Goal: Transaction & Acquisition: Book appointment/travel/reservation

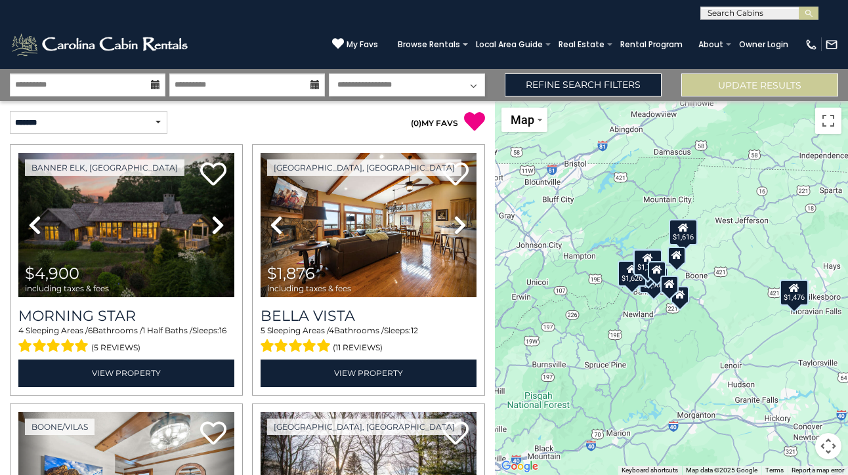
select select "*"
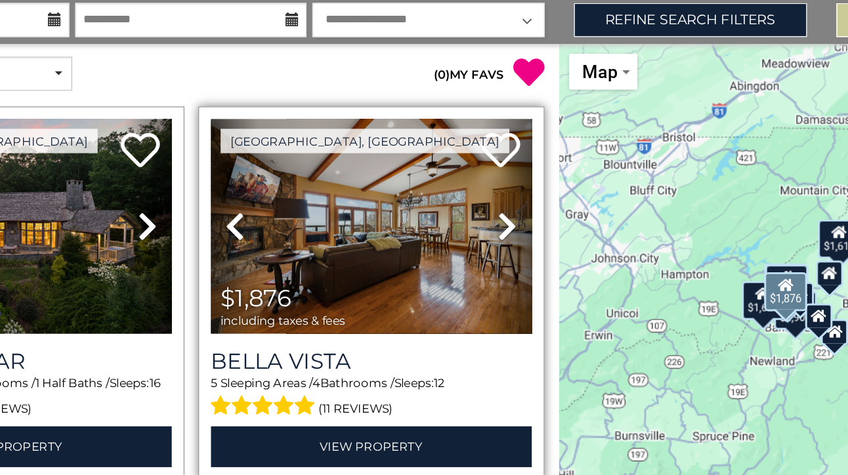
scroll to position [3, 0]
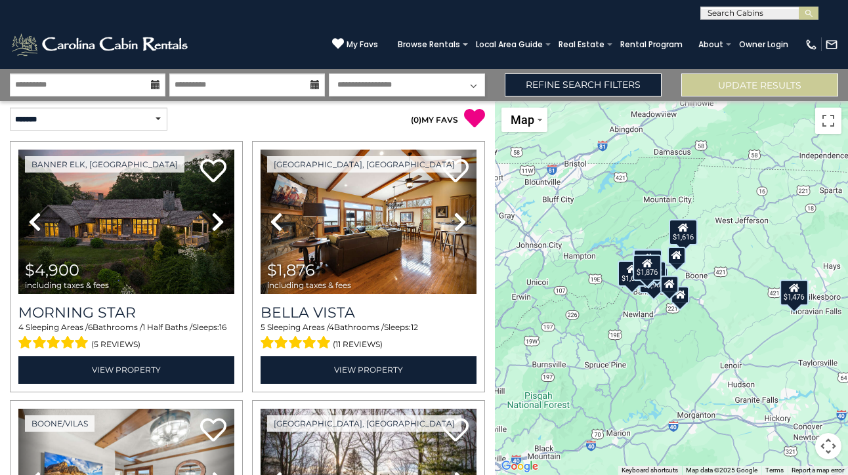
click at [799, 289] on icon at bounding box center [793, 287] width 10 height 9
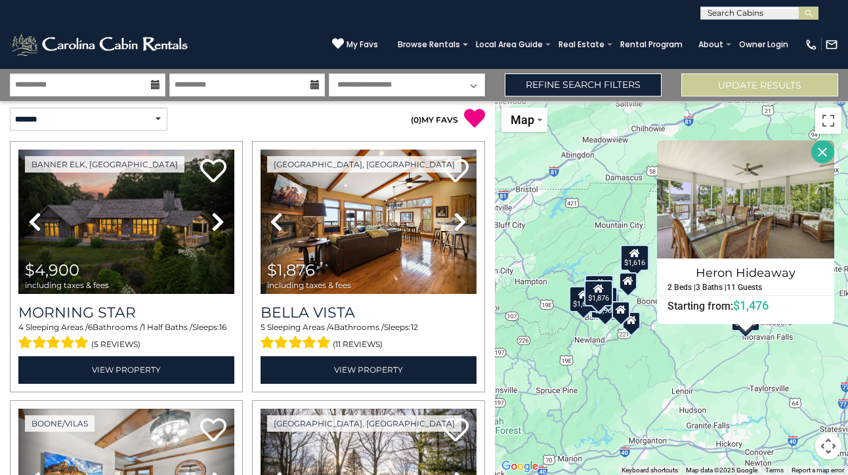
click at [807, 359] on div "$4,900 $1,876 $1,616 $1,779 $661 $1,626 $1,476 $1,796 Heron Hideaway 2 Beds | 3…" at bounding box center [671, 288] width 353 height 374
click at [727, 344] on div "$4,900 $1,876 $1,616 $1,779 $661 $1,626 $1,476 $1,796 Heron Hideaway 2 Beds | 3…" at bounding box center [671, 288] width 353 height 374
click at [833, 119] on button "Toggle fullscreen view" at bounding box center [828, 121] width 26 height 26
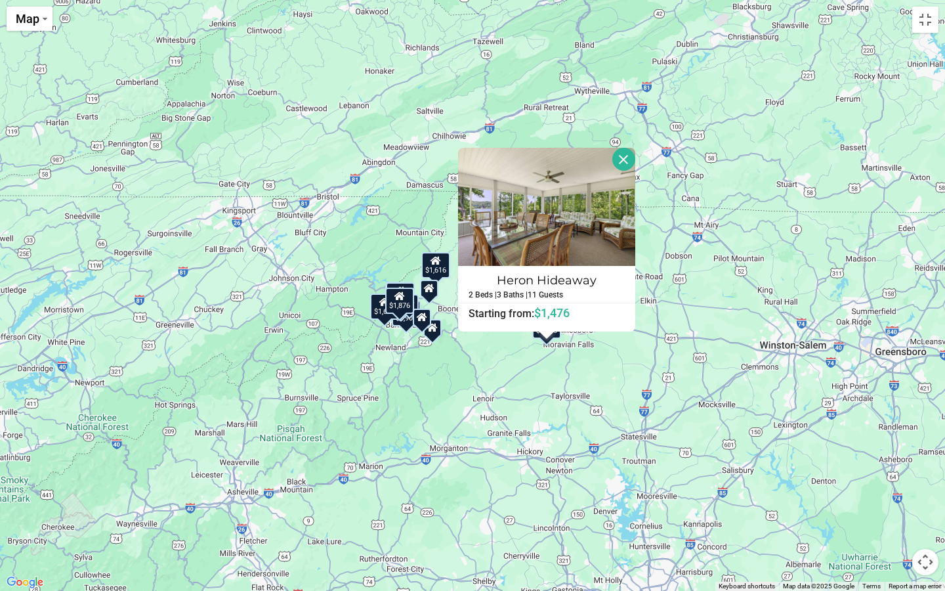
click at [635, 158] on button "Close" at bounding box center [623, 159] width 23 height 23
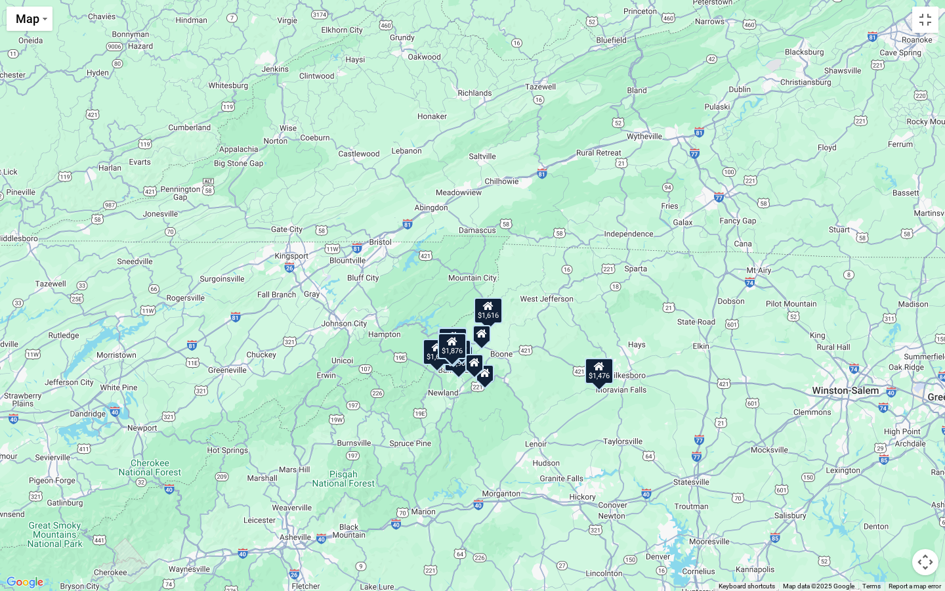
drag, startPoint x: 497, startPoint y: 281, endPoint x: 549, endPoint y: 328, distance: 69.7
click at [550, 329] on div "$4,900 $1,876 $1,616 $1,779 $661 $1,626 $1,476 $1,796" at bounding box center [472, 295] width 945 height 591
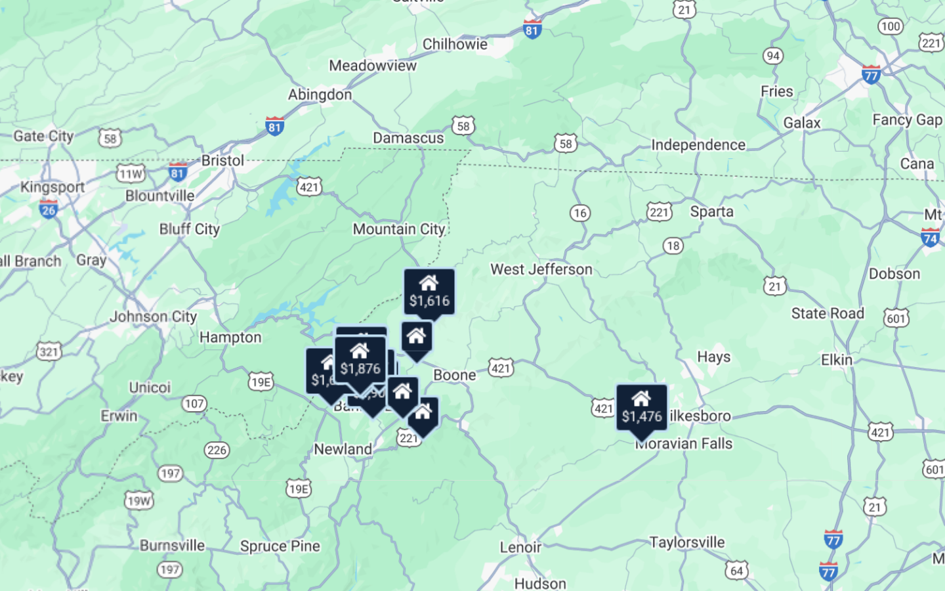
click at [478, 367] on icon at bounding box center [483, 371] width 10 height 9
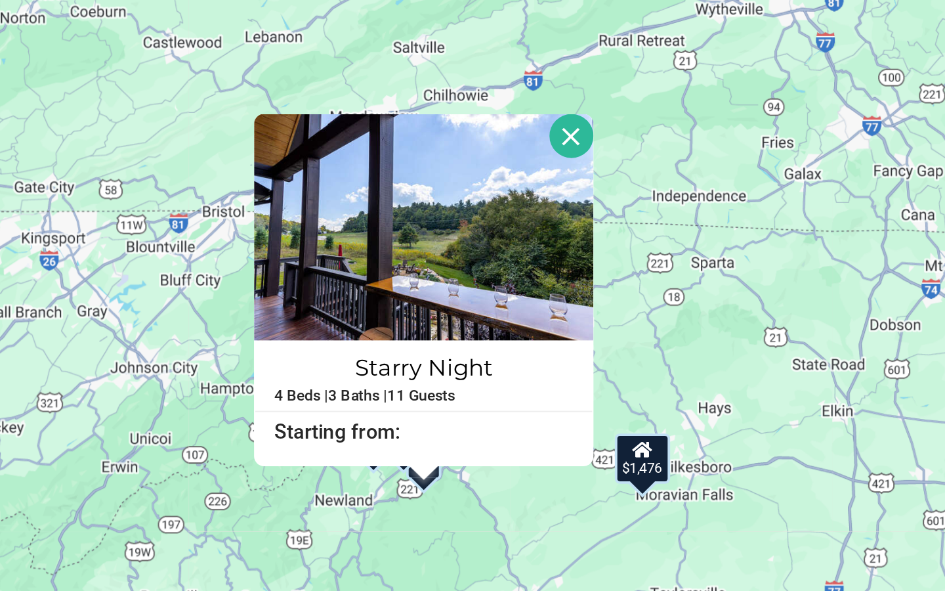
click at [549, 190] on button "Close" at bounding box center [560, 201] width 23 height 23
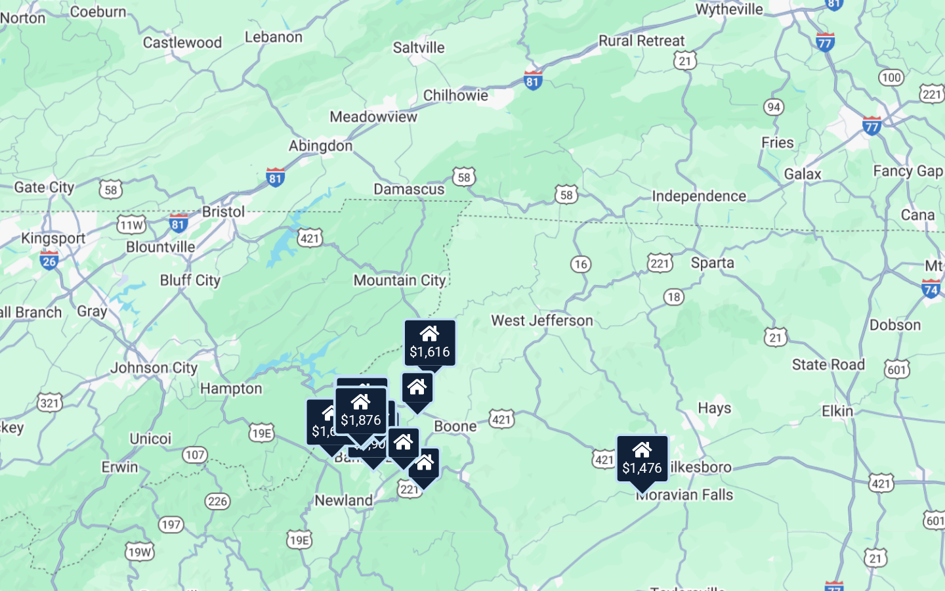
click at [468, 356] on icon at bounding box center [473, 360] width 10 height 9
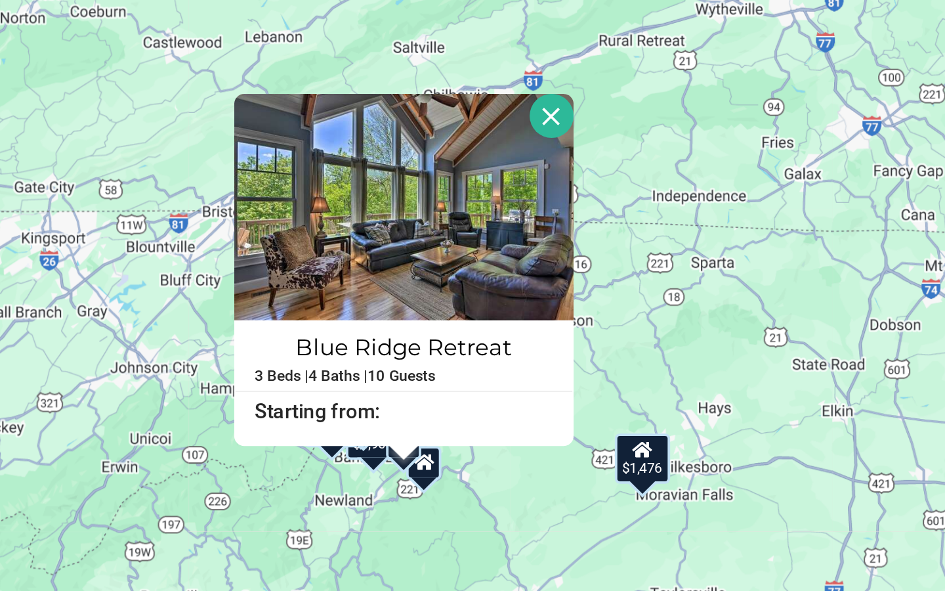
click at [539, 179] on button "Close" at bounding box center [550, 190] width 23 height 23
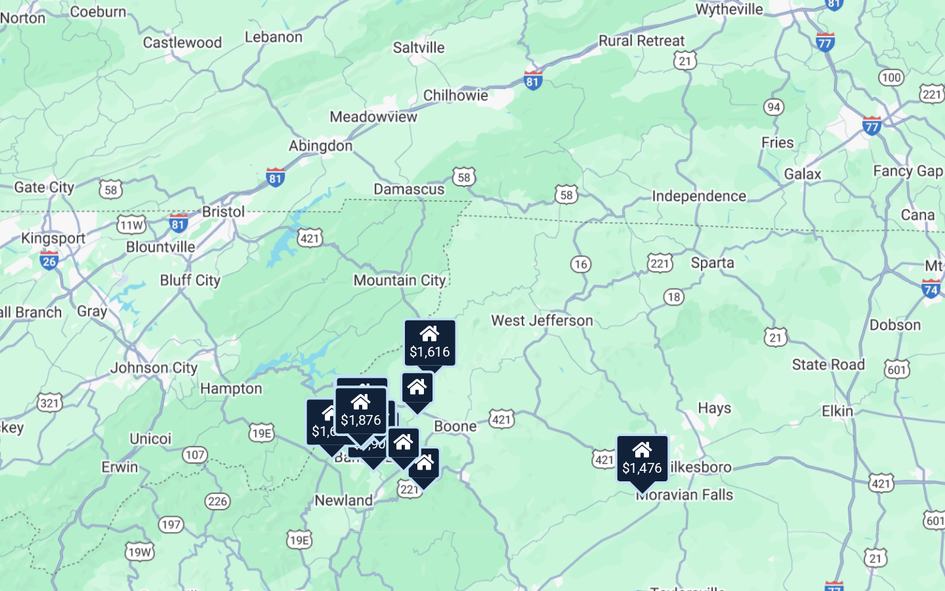
click at [475, 327] on icon at bounding box center [480, 331] width 10 height 9
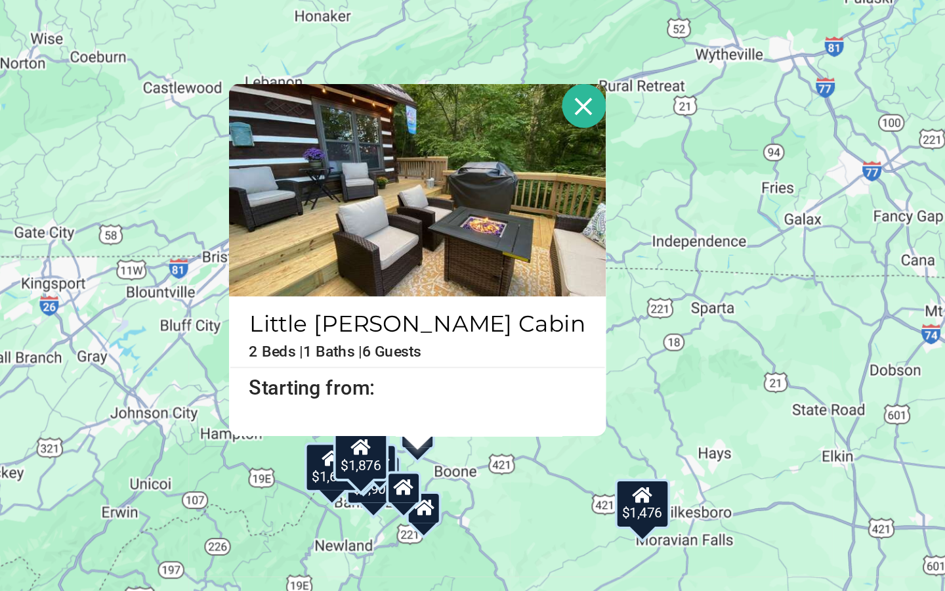
click at [556, 150] on button "Close" at bounding box center [567, 161] width 23 height 23
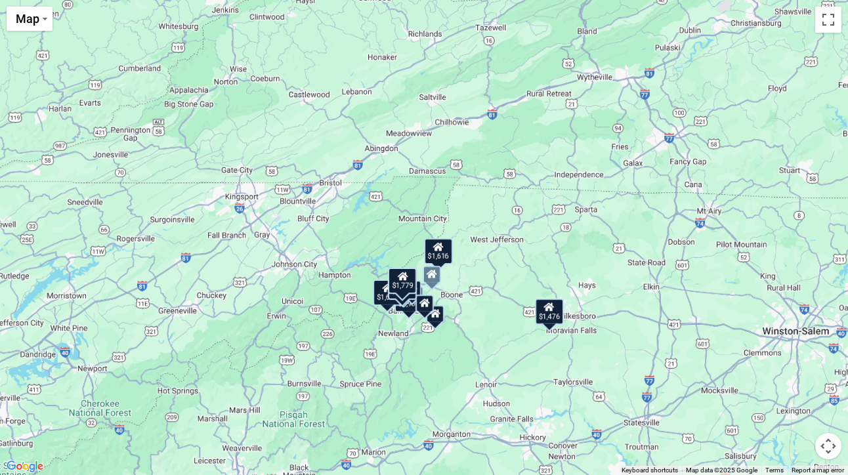
scroll to position [1006, 0]
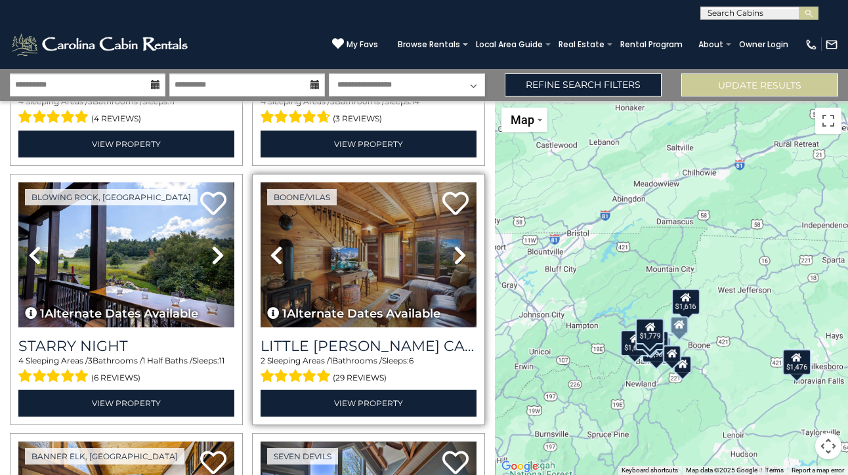
click at [330, 255] on img at bounding box center [368, 254] width 216 height 144
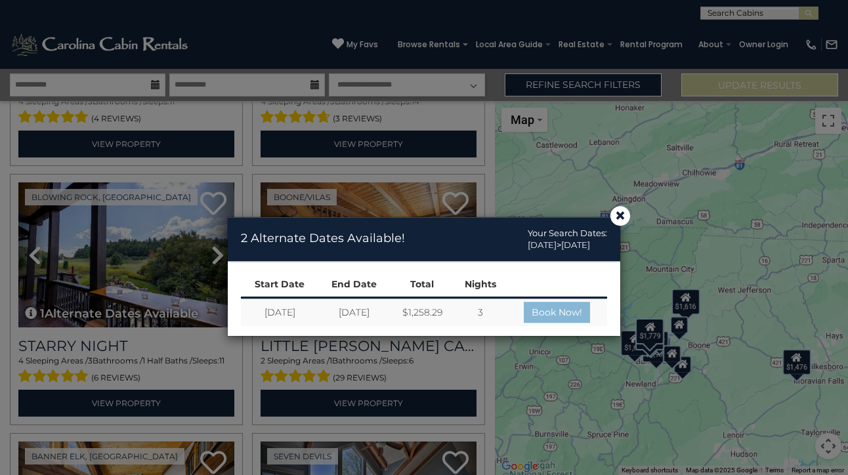
click at [559, 314] on link "Book Now!" at bounding box center [557, 312] width 66 height 21
click at [619, 216] on span "×" at bounding box center [620, 216] width 12 height 0
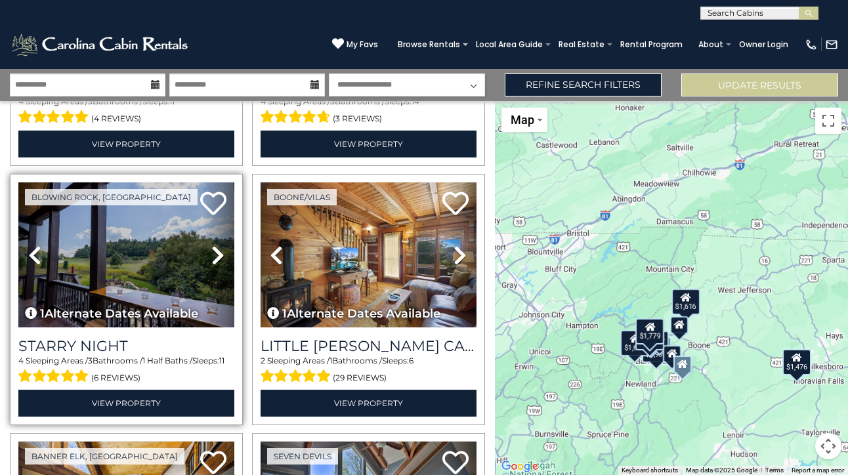
click at [137, 255] on img at bounding box center [126, 254] width 216 height 144
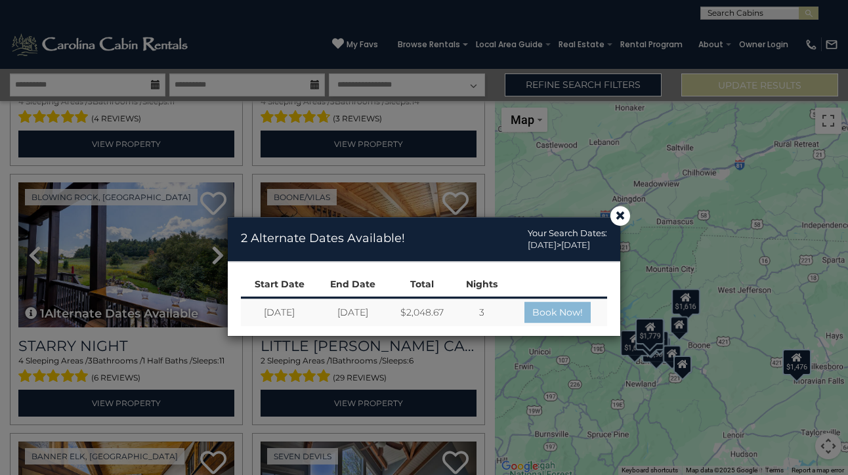
click at [570, 318] on link "Book Now!" at bounding box center [557, 312] width 66 height 21
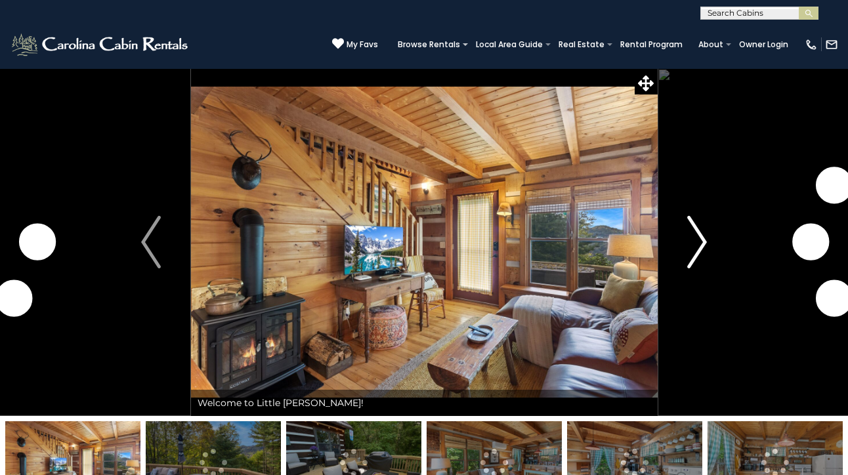
click at [691, 245] on img "Next" at bounding box center [697, 242] width 20 height 52
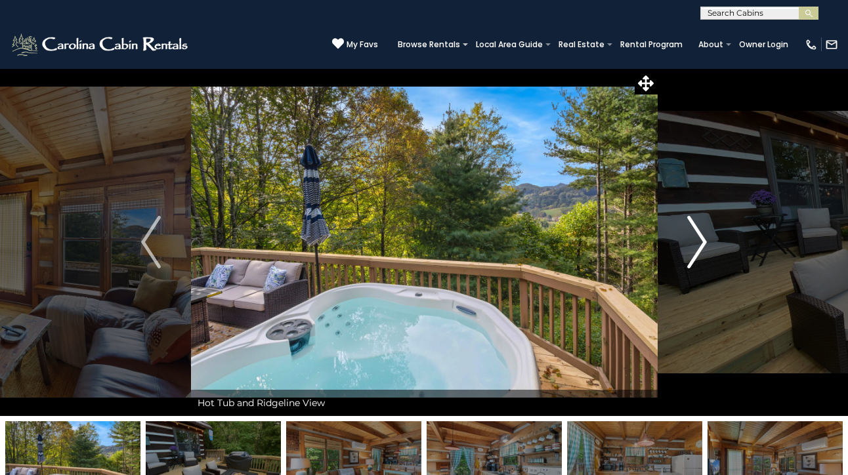
click at [691, 245] on img "Next" at bounding box center [697, 242] width 20 height 52
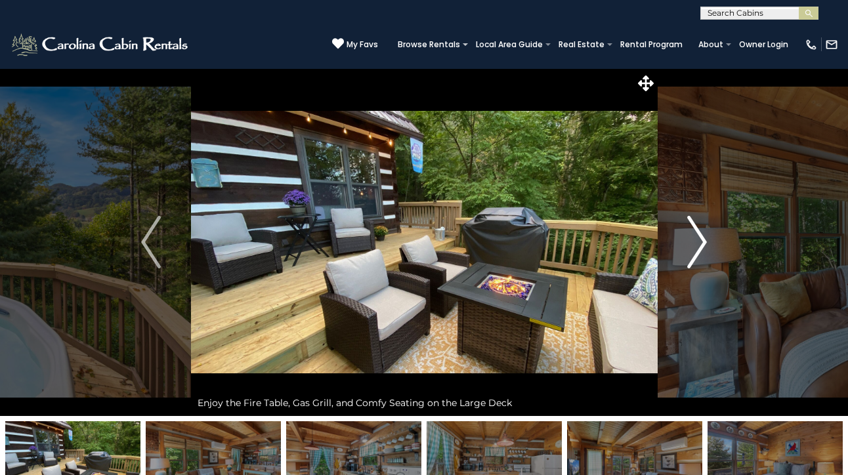
click at [691, 245] on img "Next" at bounding box center [697, 242] width 20 height 52
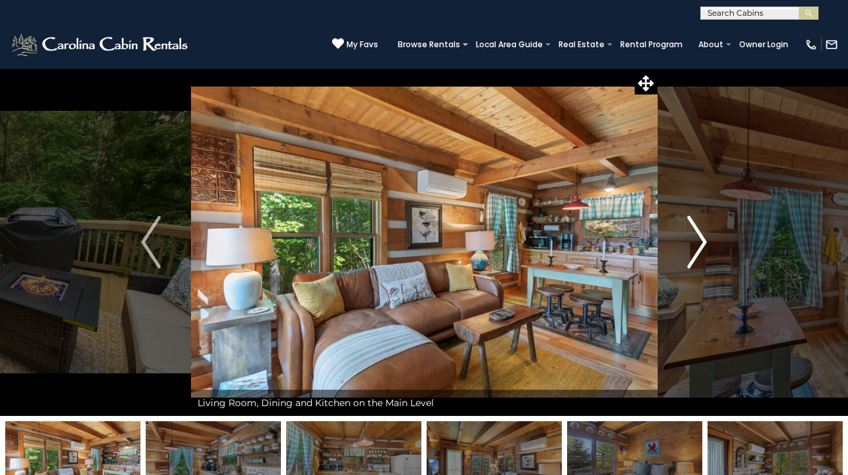
click at [691, 245] on img "Next" at bounding box center [697, 242] width 20 height 52
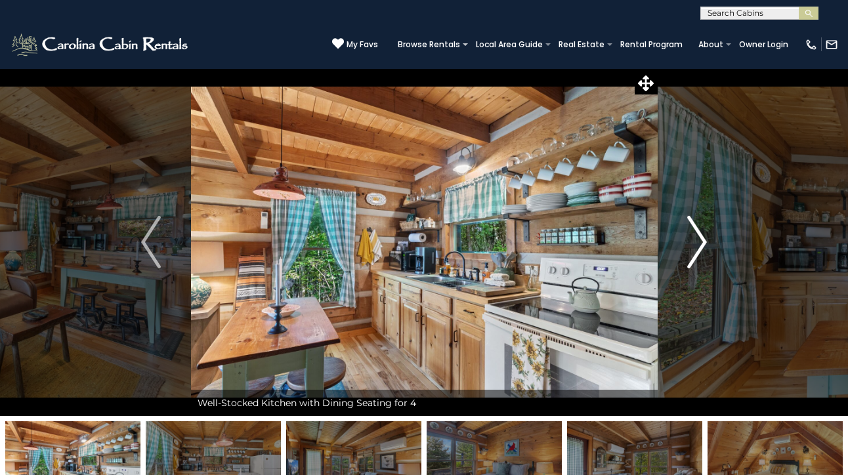
click at [691, 245] on img "Next" at bounding box center [697, 242] width 20 height 52
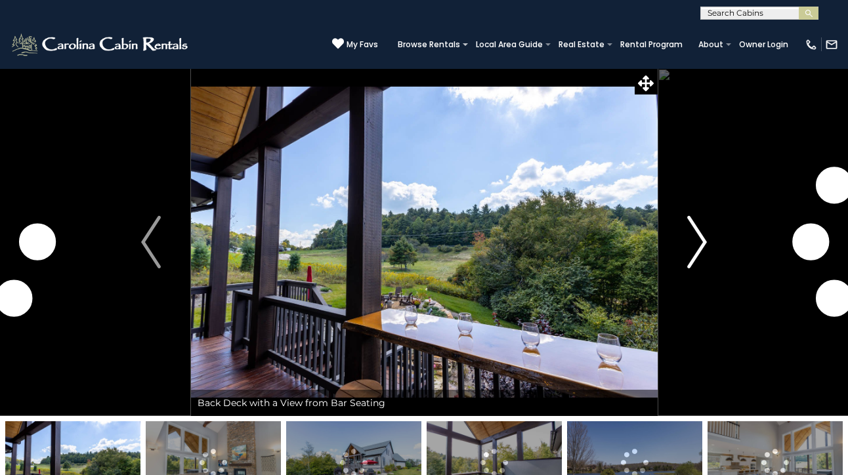
click at [705, 249] on img "Next" at bounding box center [697, 242] width 20 height 52
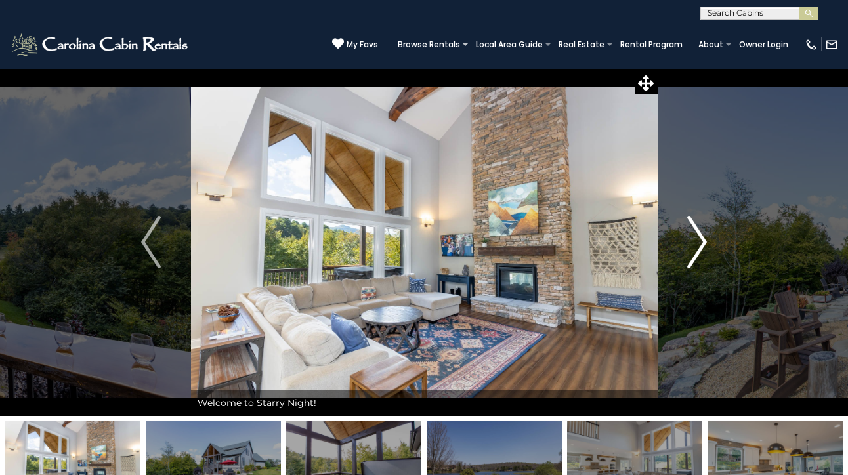
click at [705, 250] on img "Next" at bounding box center [697, 242] width 20 height 52
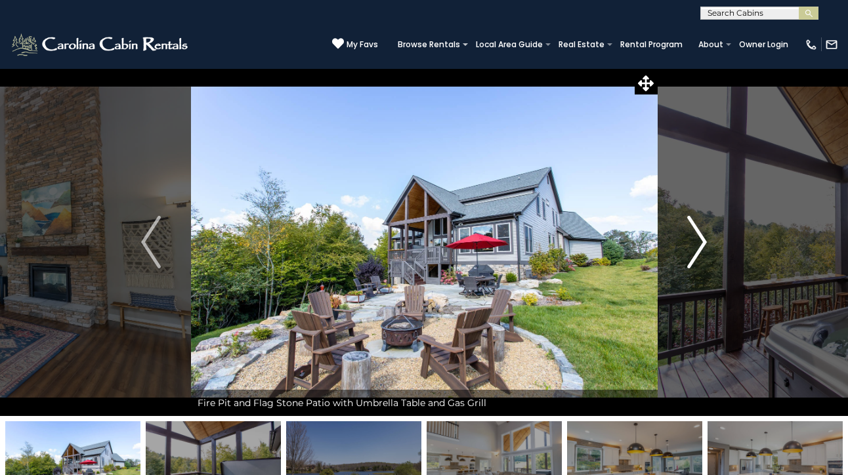
click at [705, 250] on img "Next" at bounding box center [697, 242] width 20 height 52
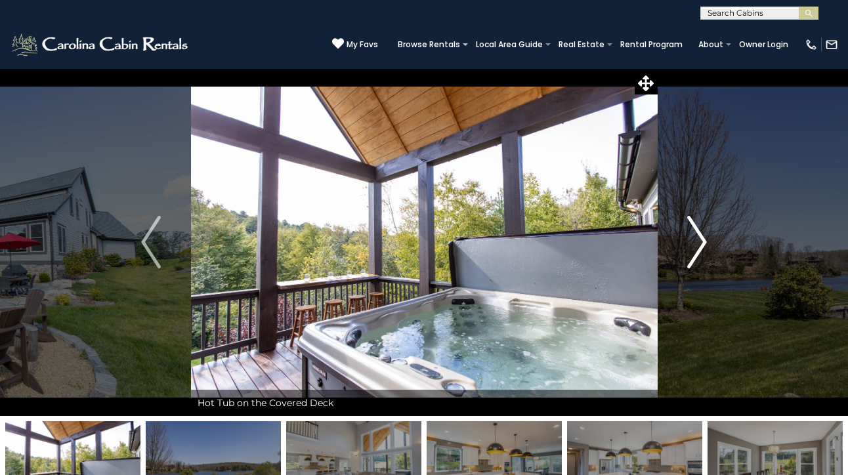
click at [705, 250] on img "Next" at bounding box center [697, 242] width 20 height 52
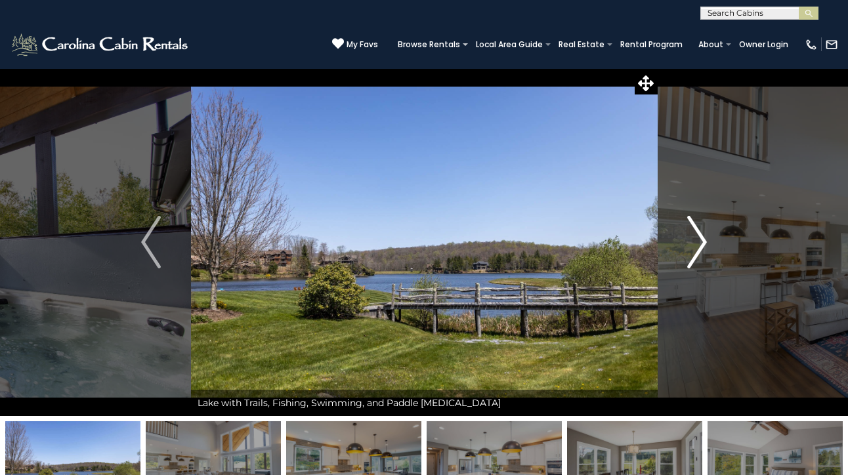
click at [705, 250] on img "Next" at bounding box center [697, 242] width 20 height 52
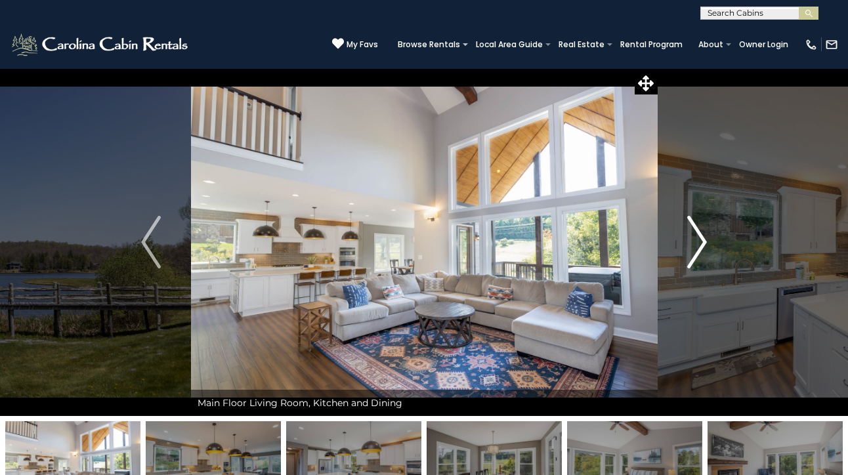
click at [705, 250] on img "Next" at bounding box center [697, 242] width 20 height 52
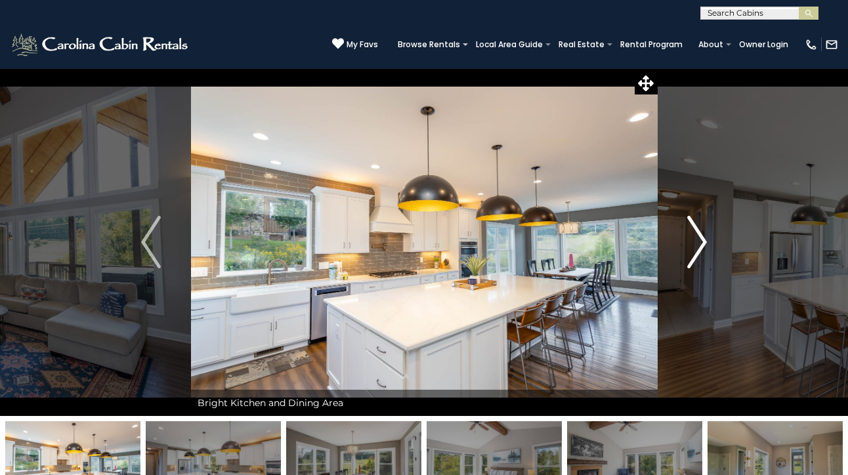
click at [705, 250] on img "Next" at bounding box center [697, 242] width 20 height 52
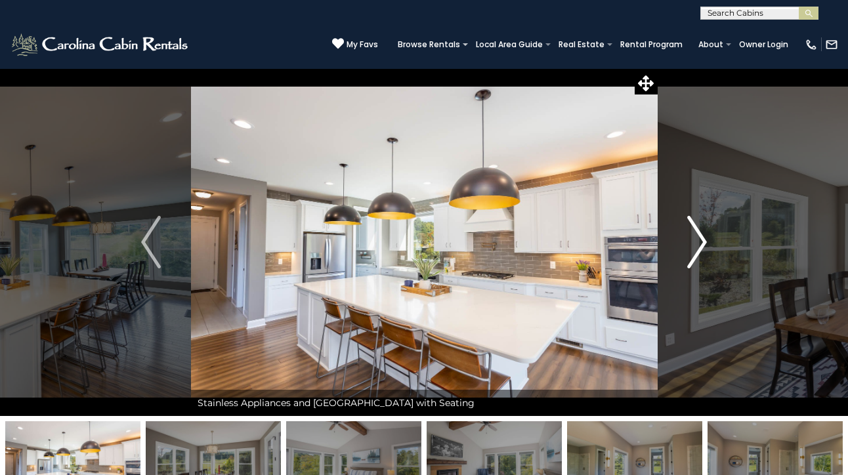
click at [705, 250] on img "Next" at bounding box center [697, 242] width 20 height 52
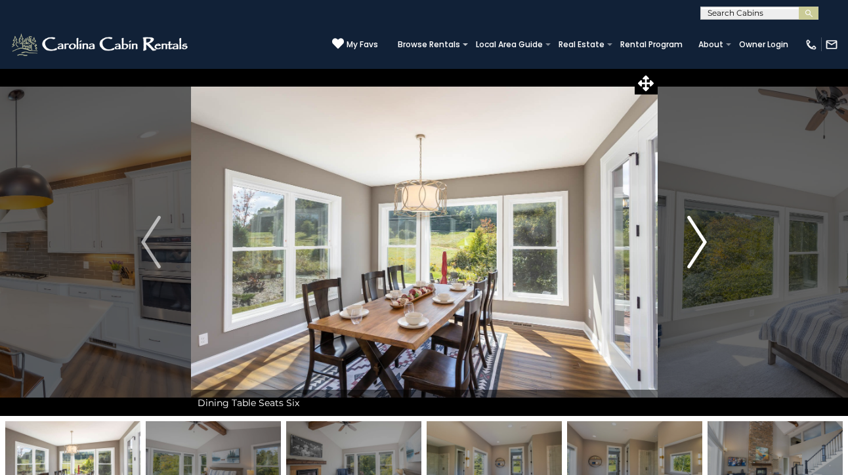
click at [705, 250] on img "Next" at bounding box center [697, 242] width 20 height 52
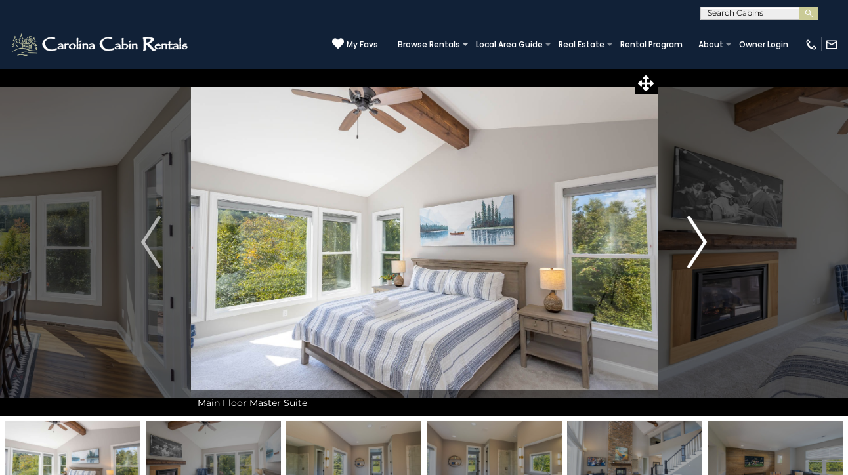
click at [705, 250] on img "Next" at bounding box center [697, 242] width 20 height 52
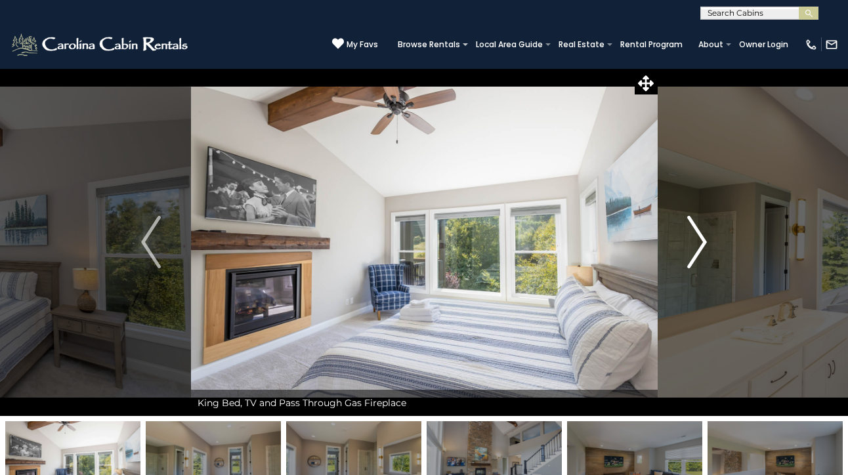
click at [705, 250] on img "Next" at bounding box center [697, 242] width 20 height 52
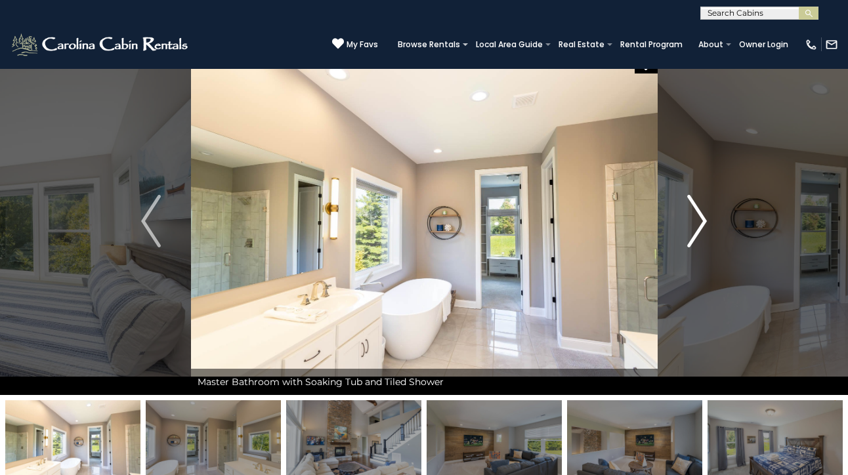
scroll to position [31, 0]
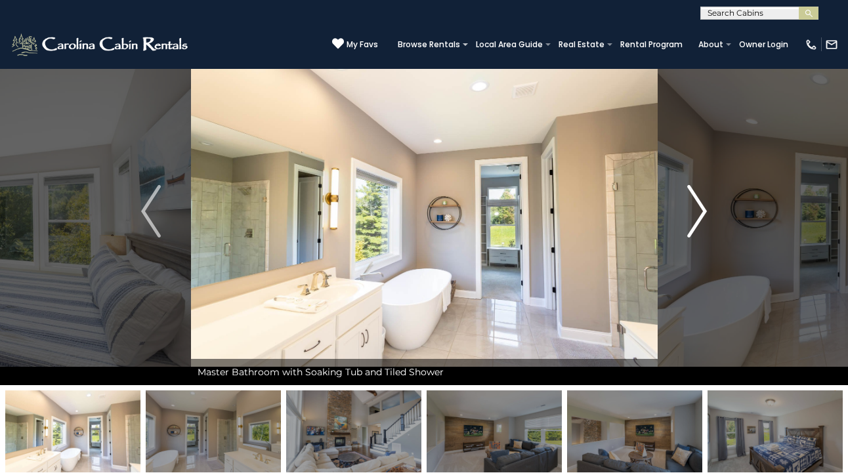
click at [701, 212] on img "Next" at bounding box center [697, 211] width 20 height 52
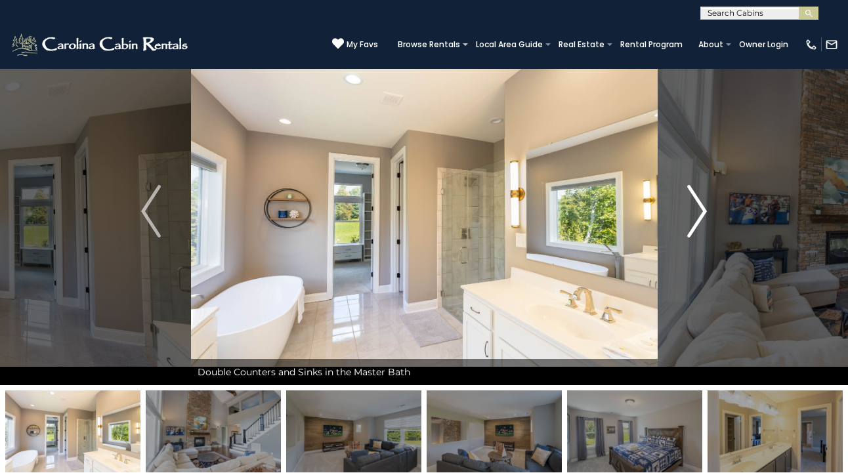
click at [701, 213] on img "Next" at bounding box center [697, 211] width 20 height 52
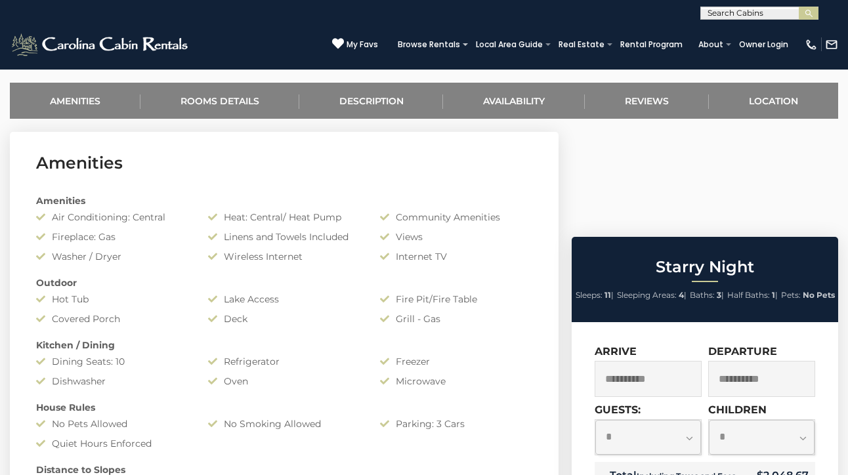
scroll to position [510, 0]
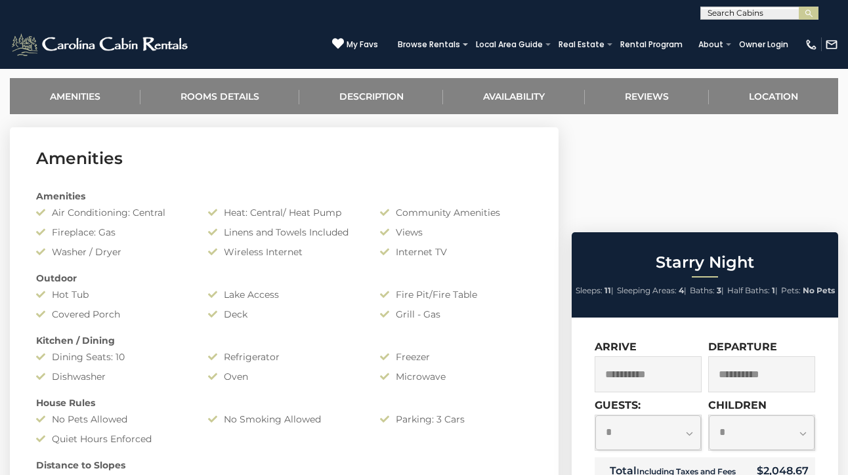
click at [759, 356] on input "**********" at bounding box center [761, 374] width 107 height 36
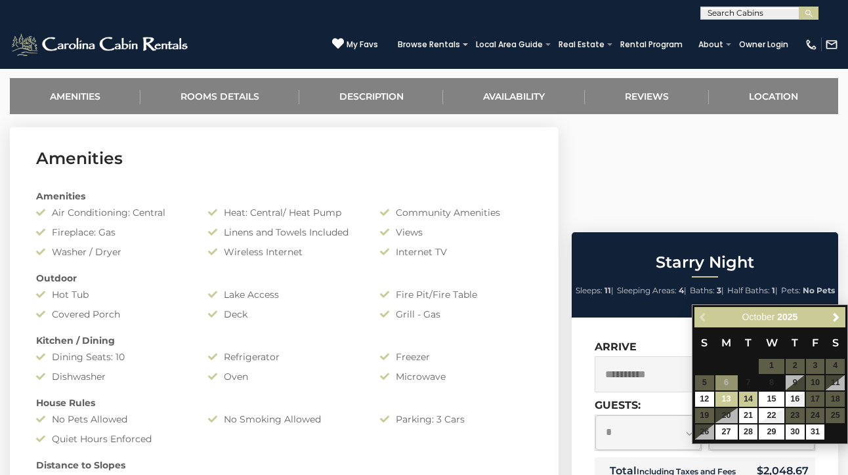
click at [730, 398] on link "13" at bounding box center [726, 399] width 22 height 15
type input "**********"
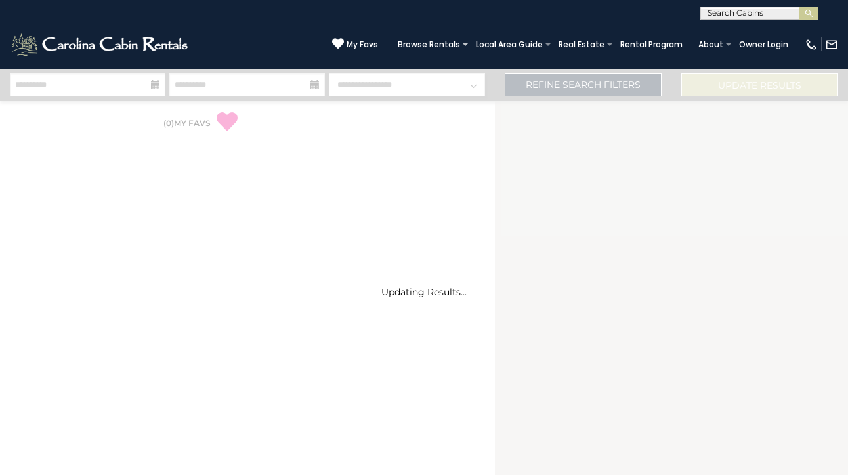
select select "*"
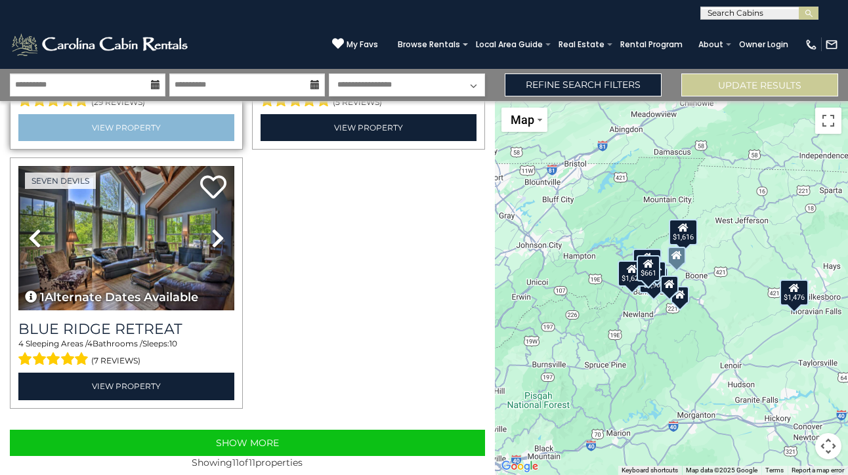
scroll to position [1281, 0]
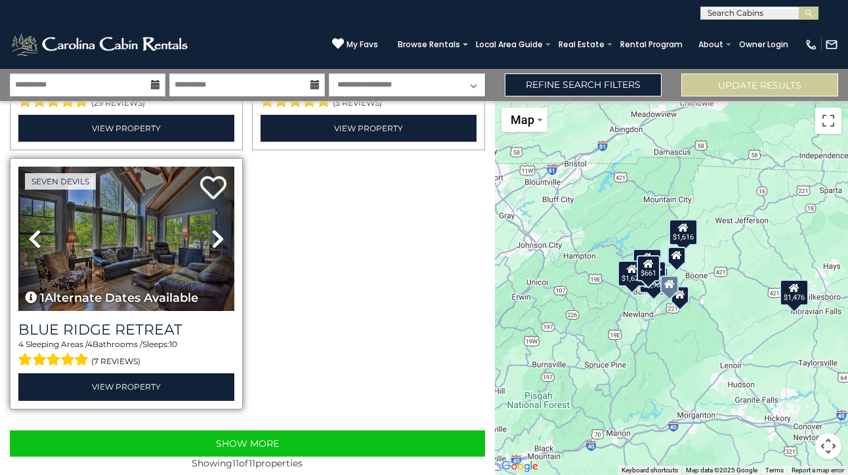
click at [114, 203] on img at bounding box center [126, 239] width 216 height 144
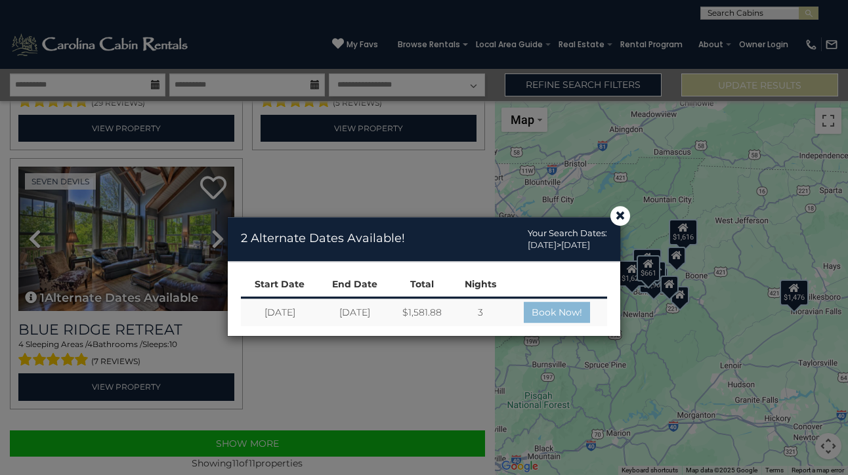
click at [577, 320] on link "Book Now!" at bounding box center [557, 312] width 66 height 21
click at [616, 216] on span "×" at bounding box center [620, 216] width 12 height 0
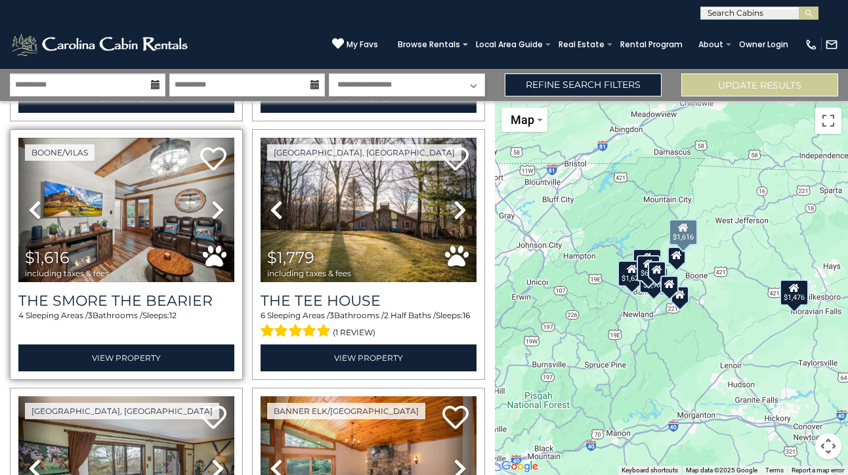
scroll to position [264, 0]
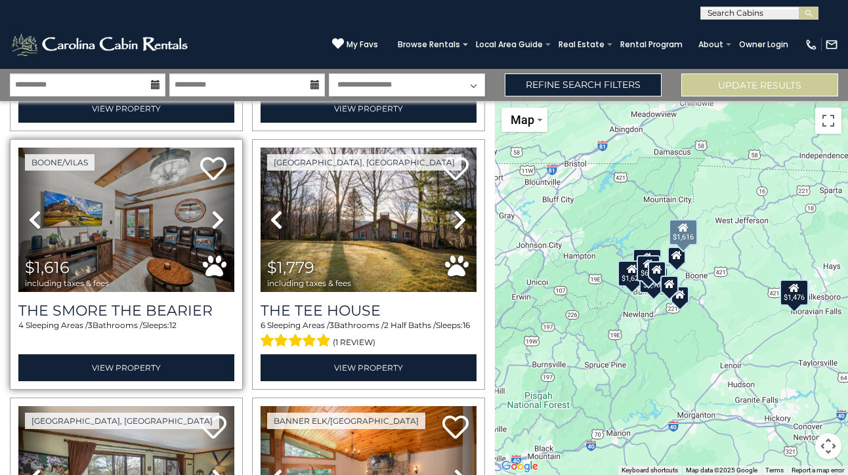
click at [159, 209] on img at bounding box center [126, 220] width 216 height 144
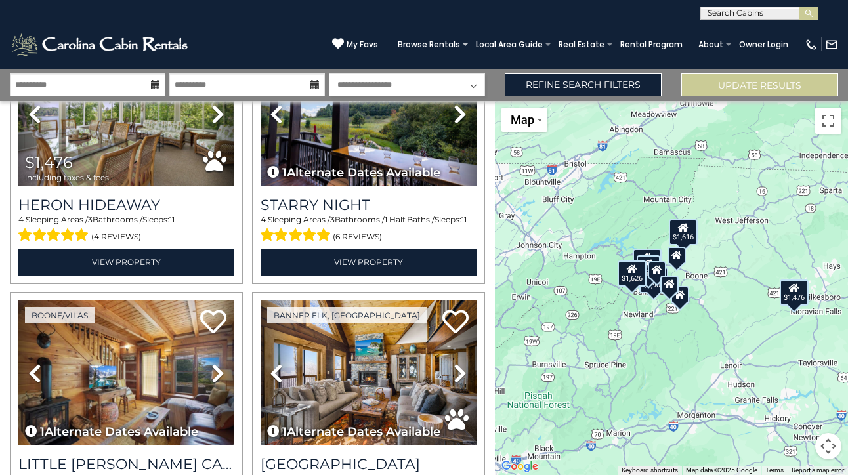
scroll to position [0, 0]
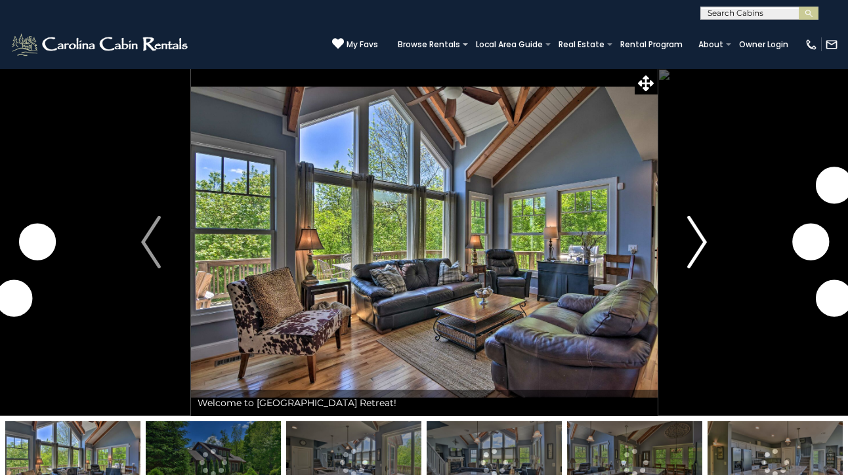
click at [684, 246] on button "Next" at bounding box center [697, 242] width 80 height 348
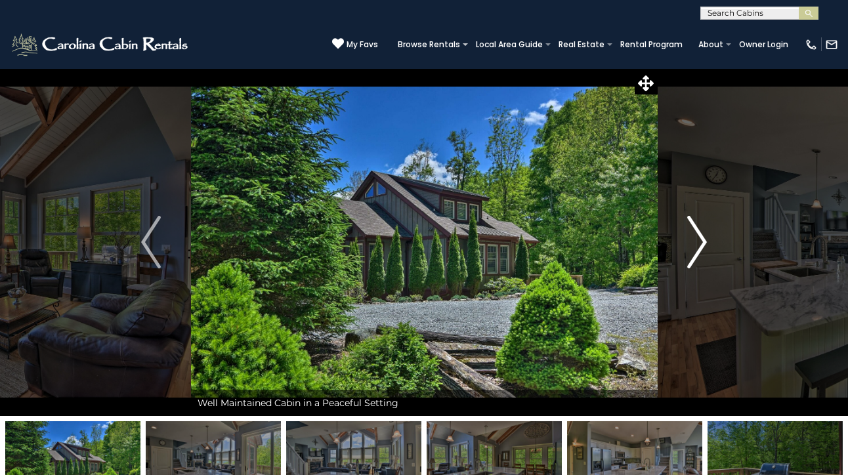
click at [702, 245] on img "Next" at bounding box center [697, 242] width 20 height 52
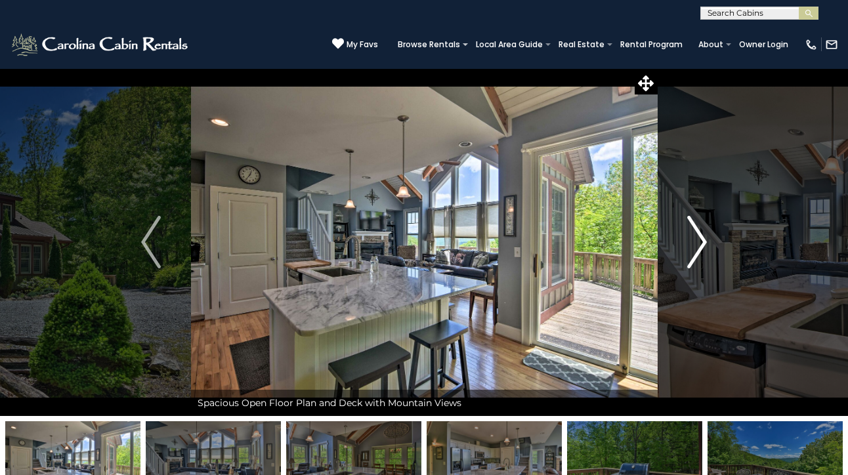
click at [702, 246] on img "Next" at bounding box center [697, 242] width 20 height 52
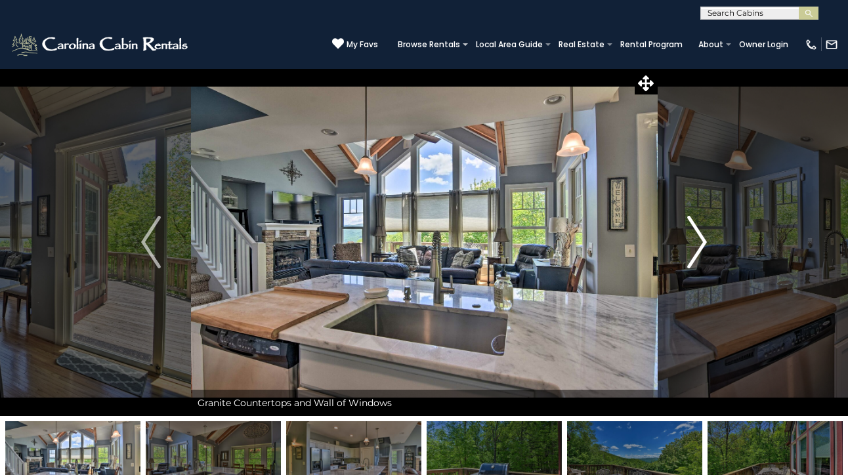
click at [702, 246] on img "Next" at bounding box center [697, 242] width 20 height 52
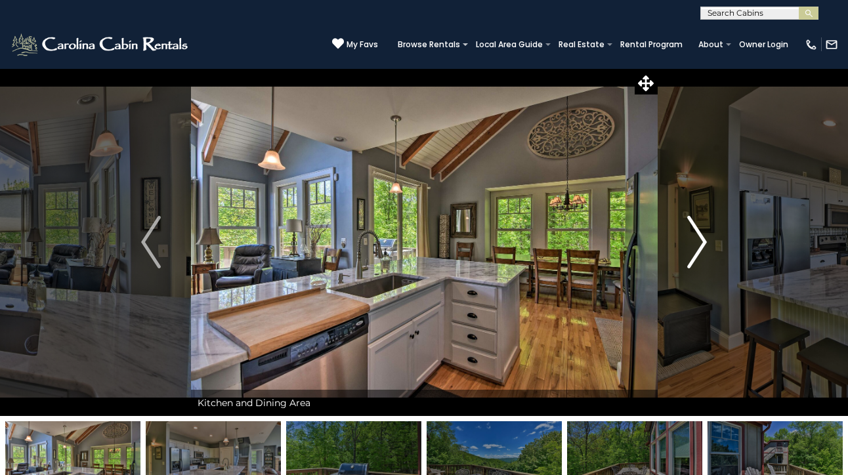
click at [702, 247] on img "Next" at bounding box center [697, 242] width 20 height 52
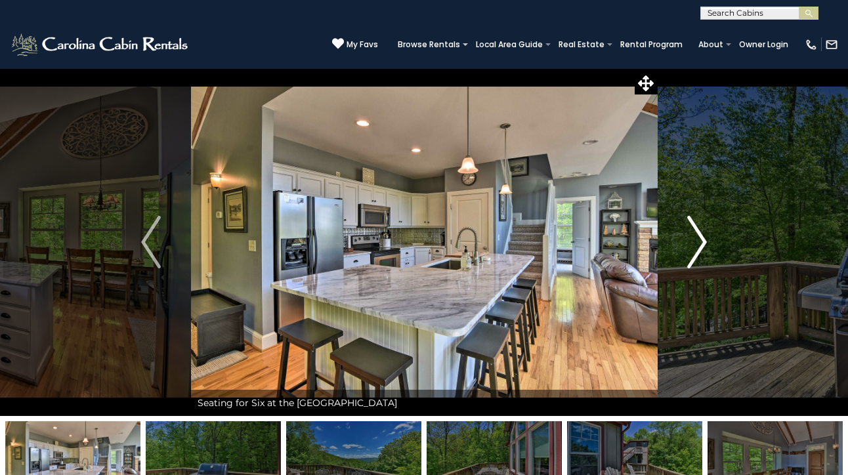
click at [702, 247] on img "Next" at bounding box center [697, 242] width 20 height 52
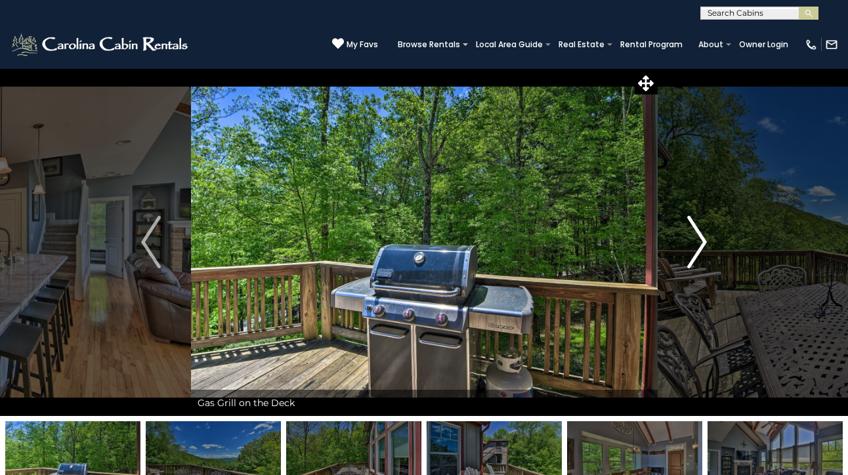
click at [702, 247] on img "Next" at bounding box center [697, 242] width 20 height 52
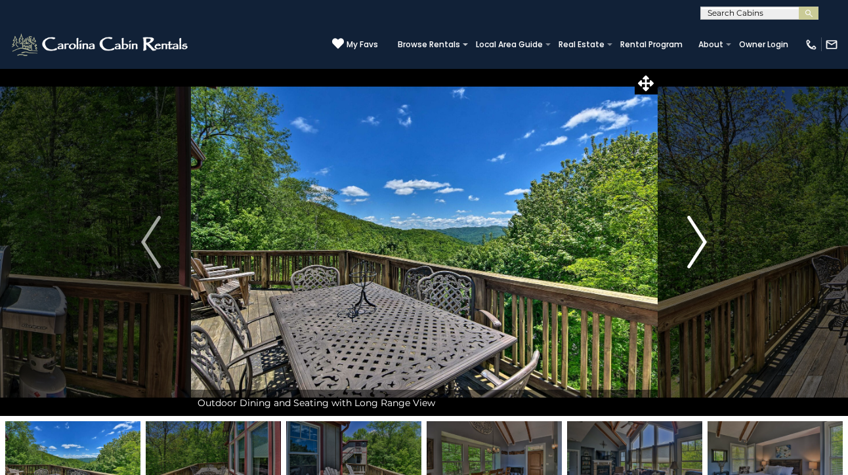
click at [702, 247] on img "Next" at bounding box center [697, 242] width 20 height 52
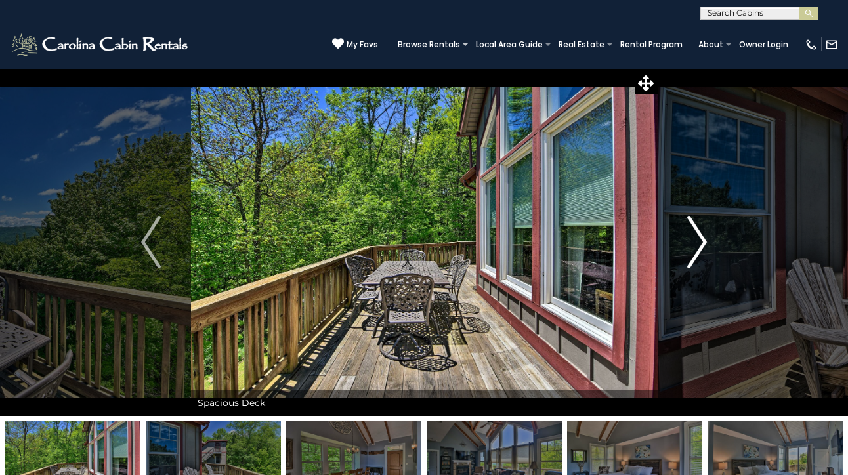
click at [702, 247] on img "Next" at bounding box center [697, 242] width 20 height 52
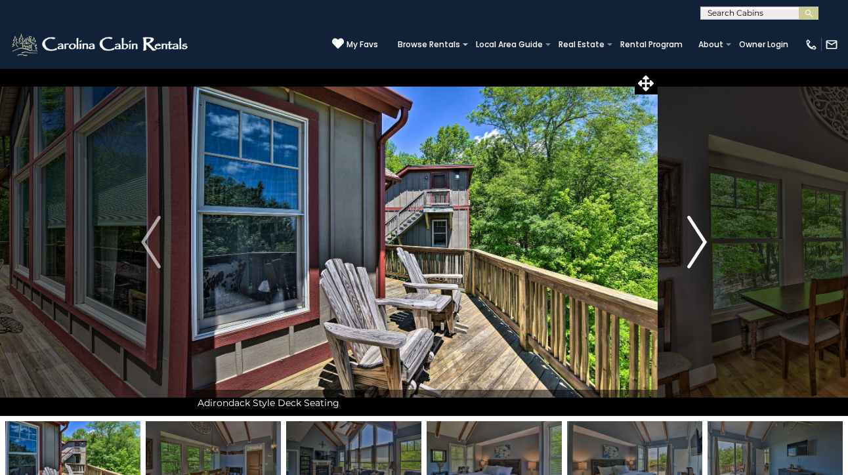
click at [702, 247] on img "Next" at bounding box center [697, 242] width 20 height 52
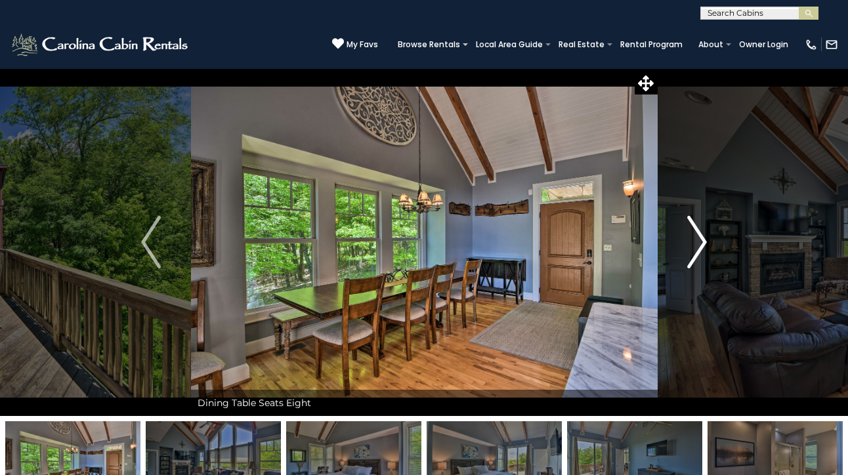
click at [702, 247] on img "Next" at bounding box center [697, 242] width 20 height 52
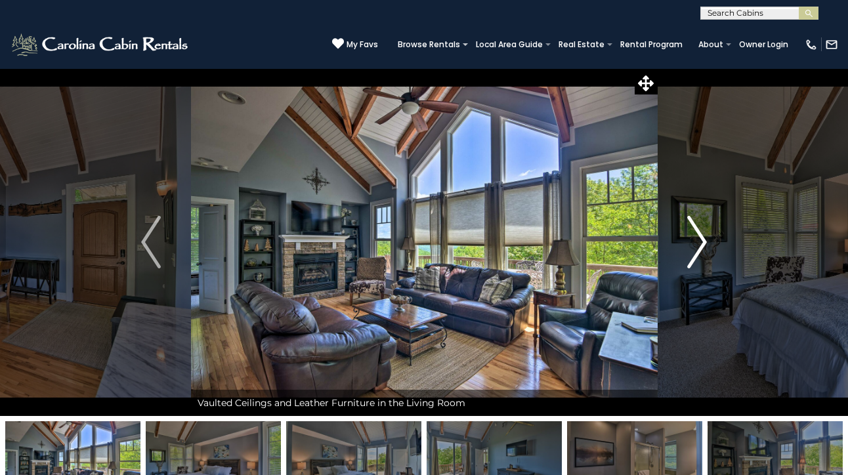
click at [702, 247] on img "Next" at bounding box center [697, 242] width 20 height 52
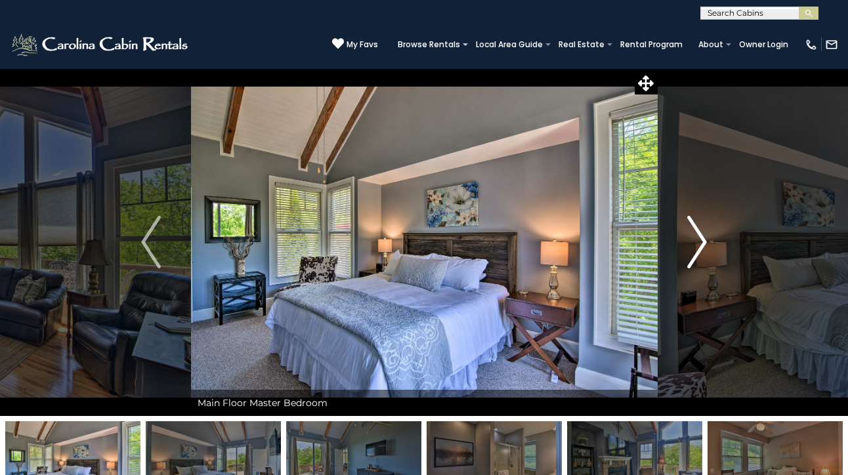
click at [702, 247] on img "Next" at bounding box center [697, 242] width 20 height 52
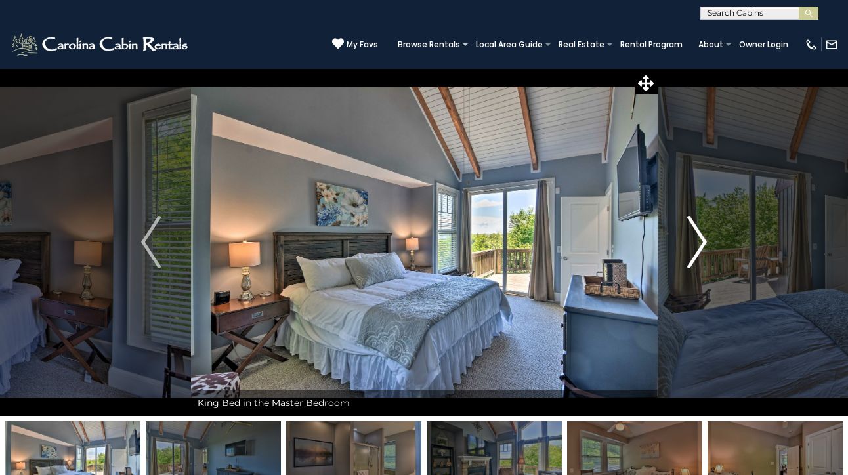
click at [701, 247] on img "Next" at bounding box center [697, 242] width 20 height 52
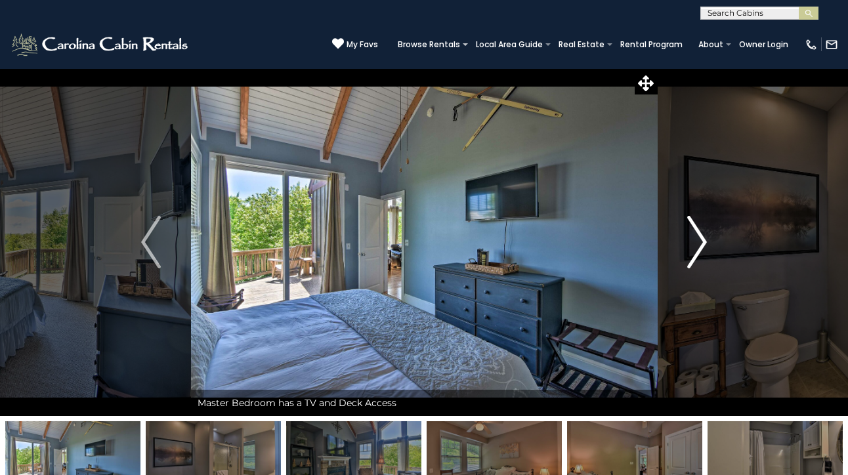
click at [701, 247] on img "Next" at bounding box center [697, 242] width 20 height 52
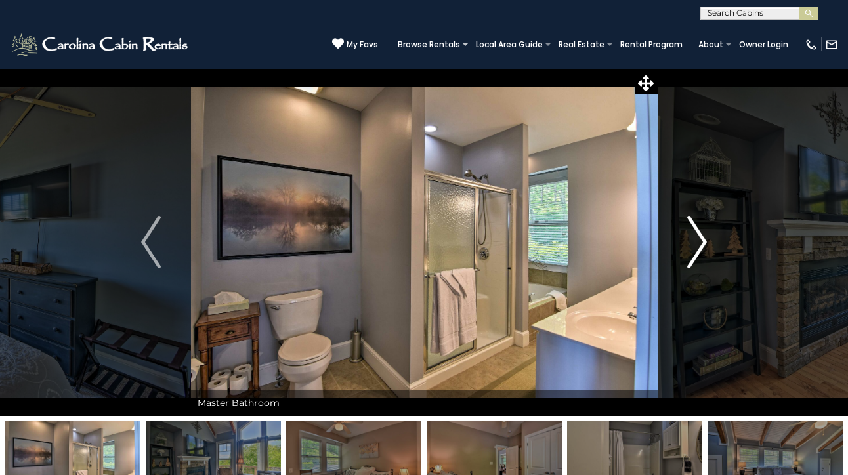
click at [701, 247] on img "Next" at bounding box center [697, 242] width 20 height 52
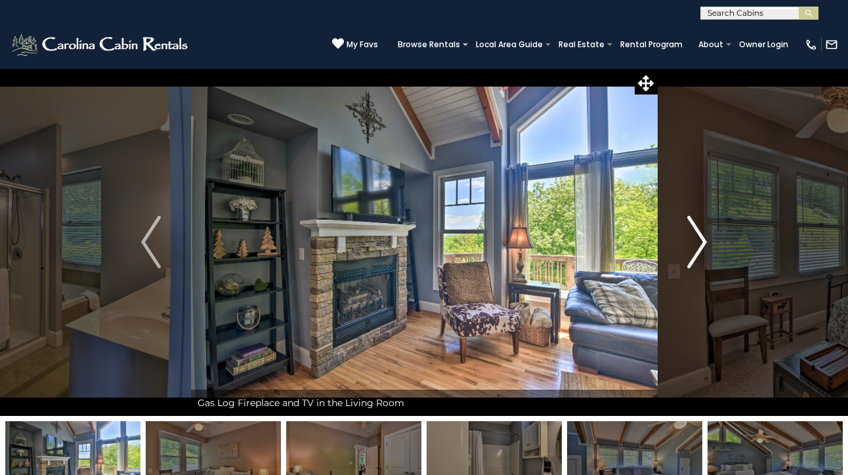
click at [701, 243] on img "Next" at bounding box center [697, 242] width 20 height 52
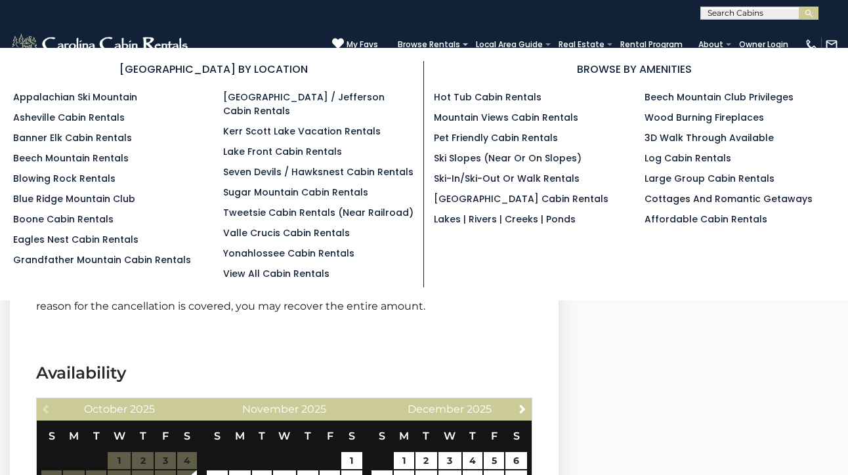
scroll to position [2323, 0]
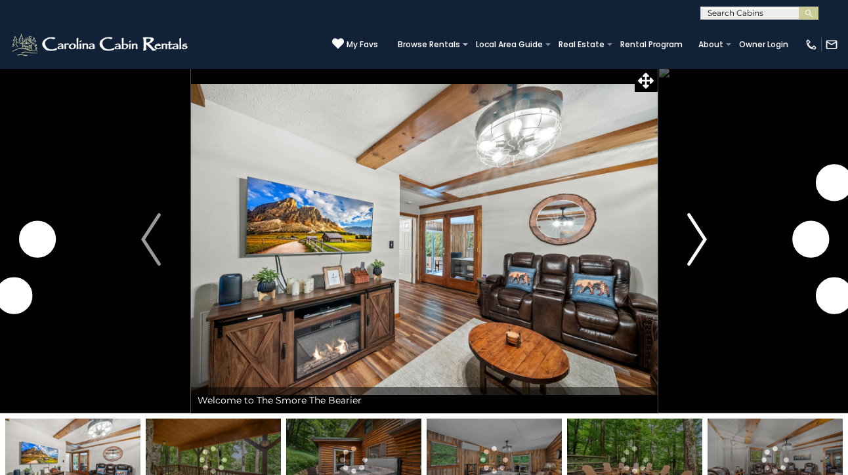
click at [695, 247] on img "Next" at bounding box center [697, 239] width 20 height 52
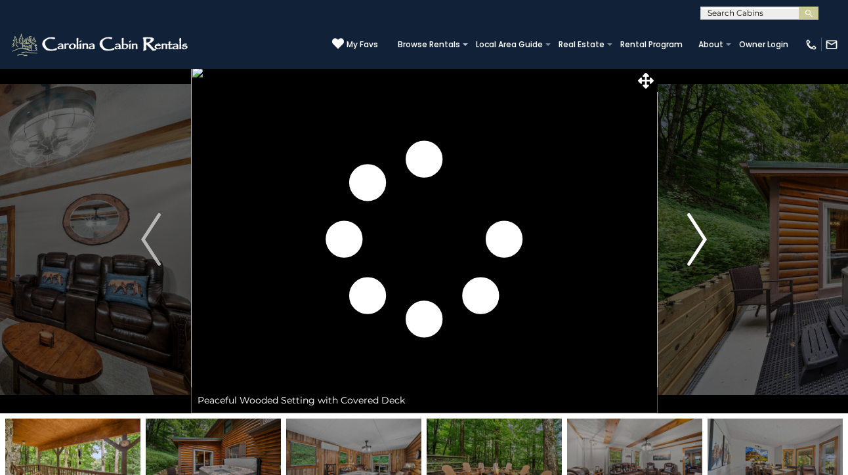
click at [695, 247] on img "Next" at bounding box center [697, 239] width 20 height 52
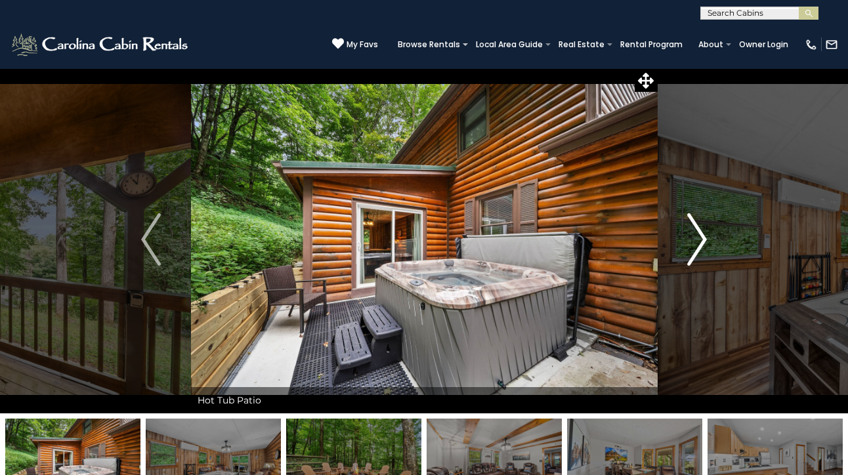
click at [696, 246] on img "Next" at bounding box center [697, 239] width 20 height 52
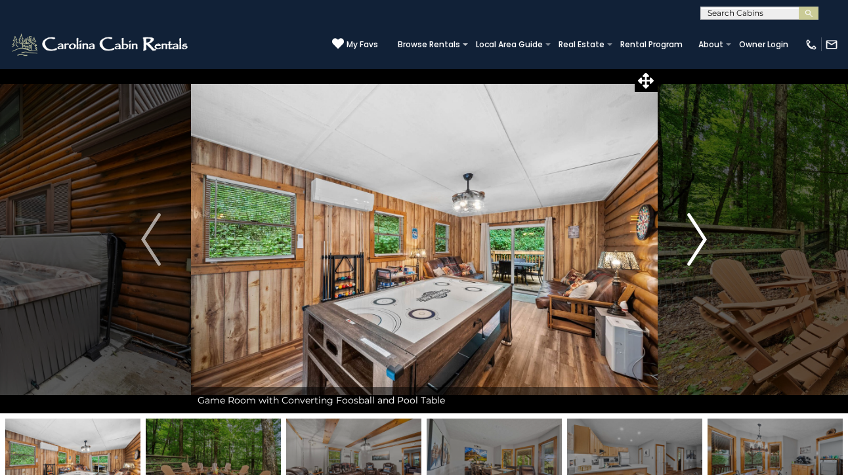
click at [696, 246] on img "Next" at bounding box center [697, 239] width 20 height 52
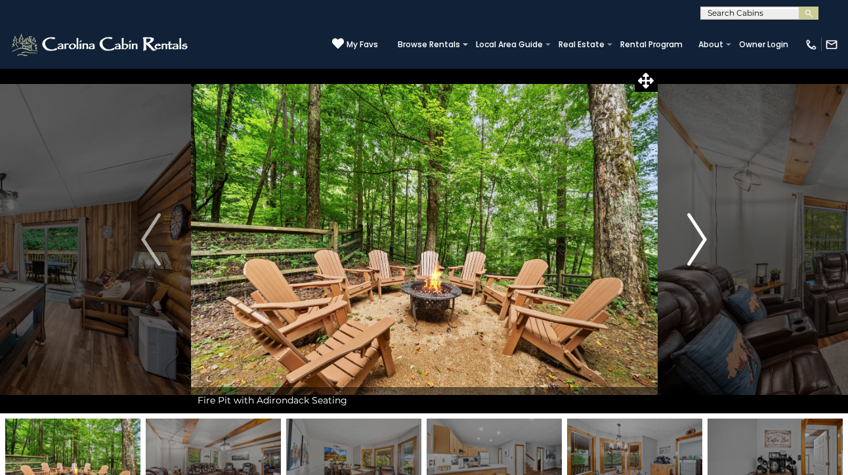
click at [696, 246] on img "Next" at bounding box center [697, 239] width 20 height 52
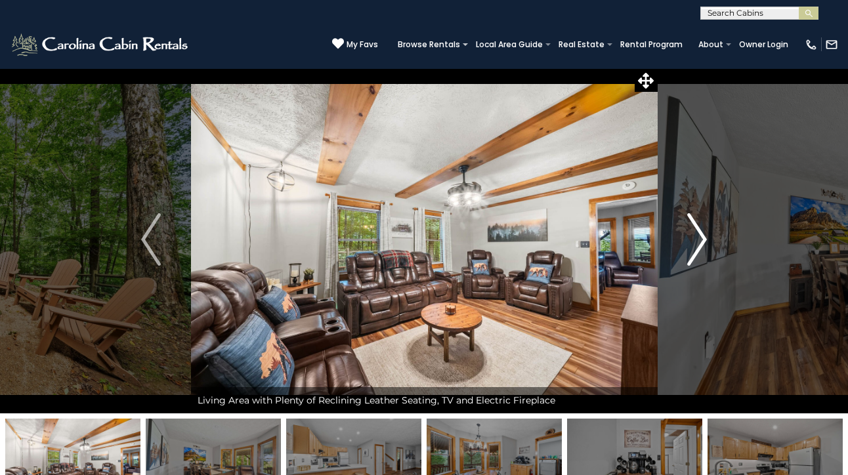
click at [696, 246] on img "Next" at bounding box center [697, 239] width 20 height 52
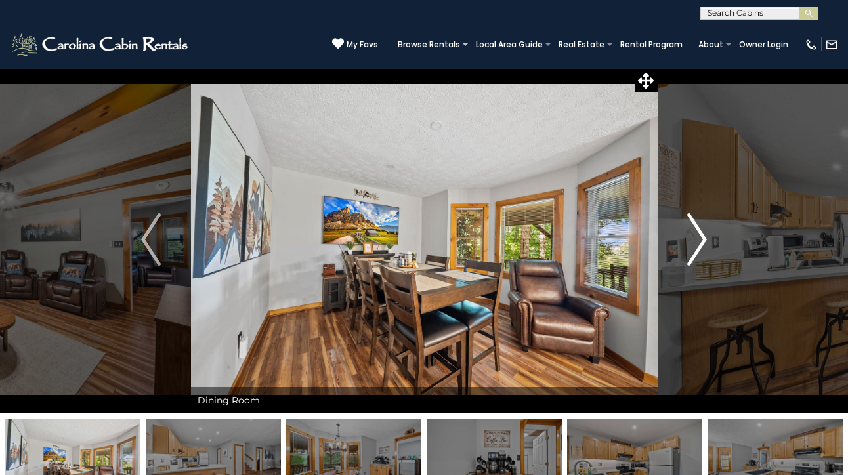
click at [696, 246] on img "Next" at bounding box center [697, 239] width 20 height 52
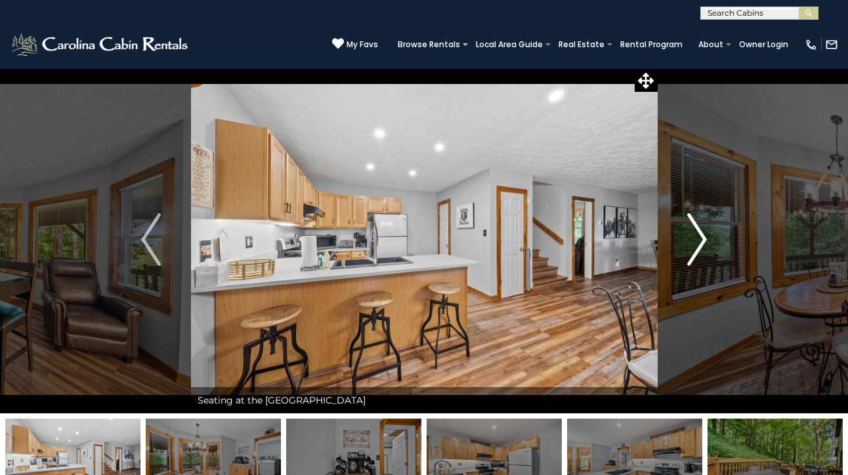
click at [696, 246] on img "Next" at bounding box center [697, 239] width 20 height 52
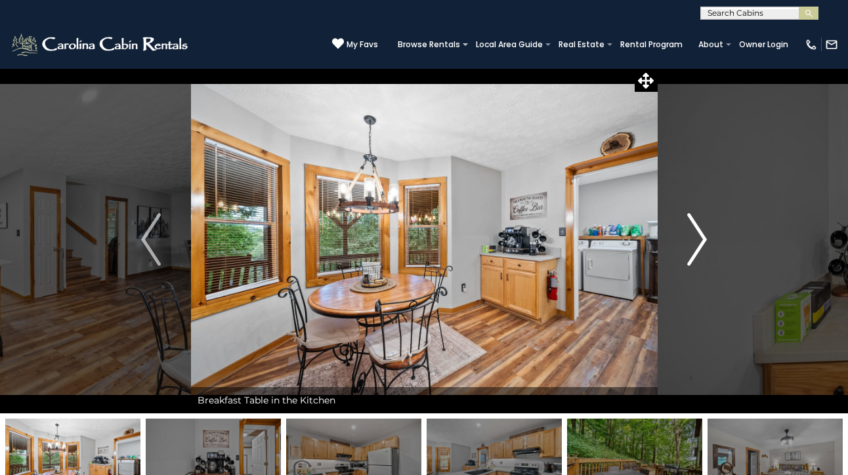
click at [696, 246] on img "Next" at bounding box center [697, 239] width 20 height 52
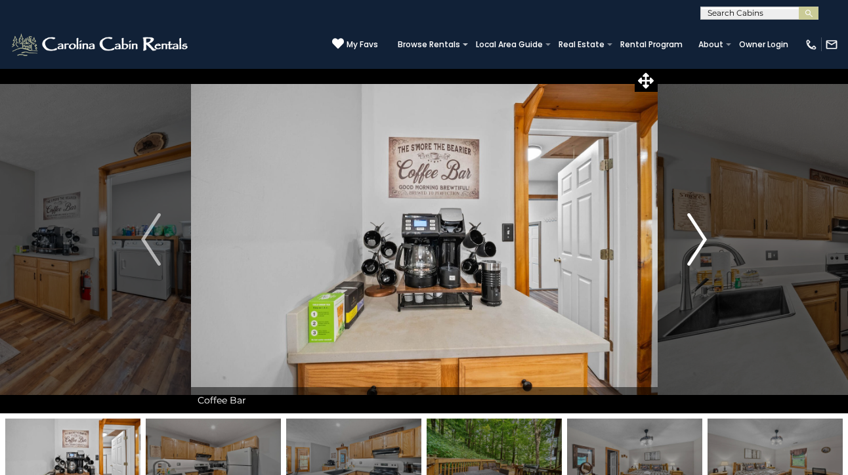
click at [696, 246] on img "Next" at bounding box center [697, 239] width 20 height 52
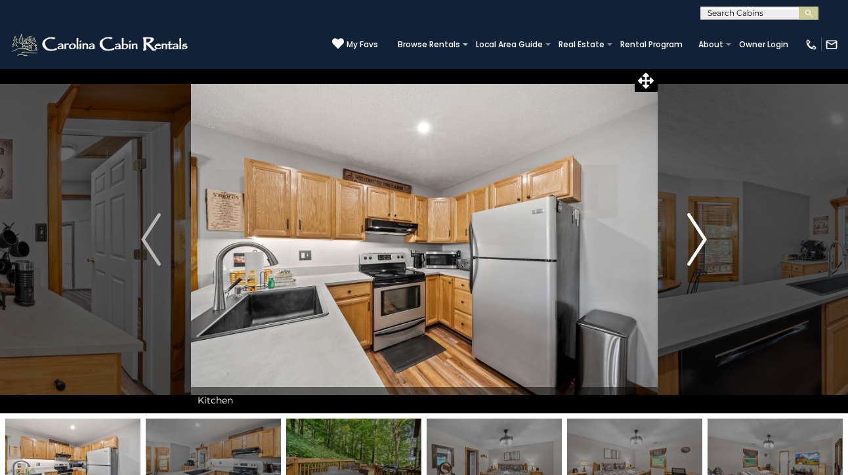
click at [696, 246] on img "Next" at bounding box center [697, 239] width 20 height 52
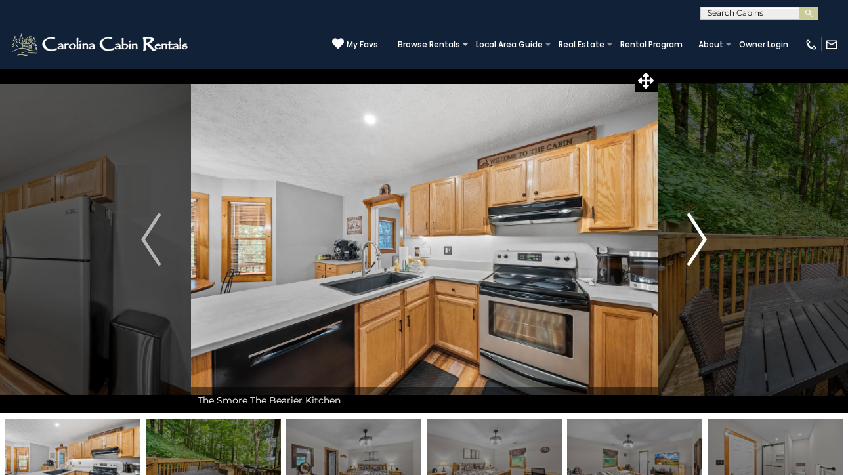
click at [696, 246] on img "Next" at bounding box center [697, 239] width 20 height 52
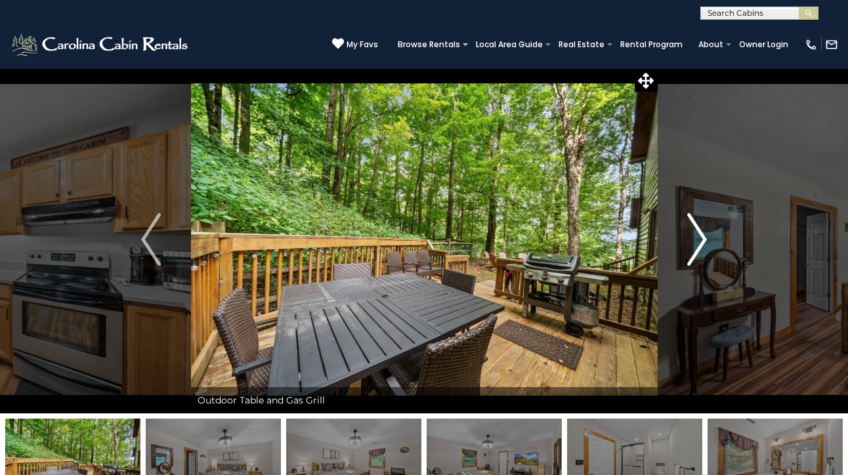
click at [696, 247] on img "Next" at bounding box center [697, 239] width 20 height 52
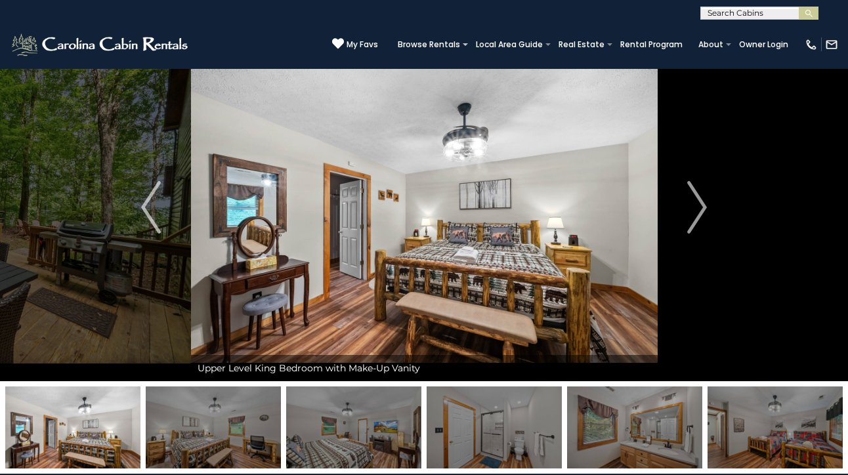
scroll to position [16, 0]
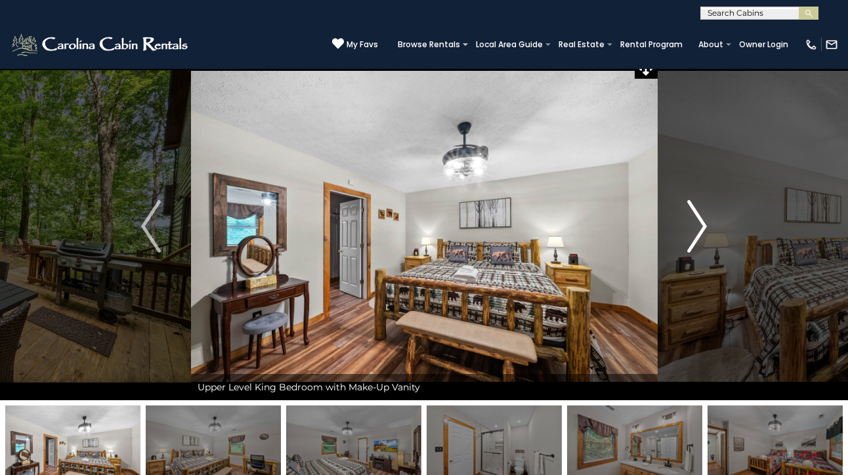
click at [702, 232] on img "Next" at bounding box center [697, 226] width 20 height 52
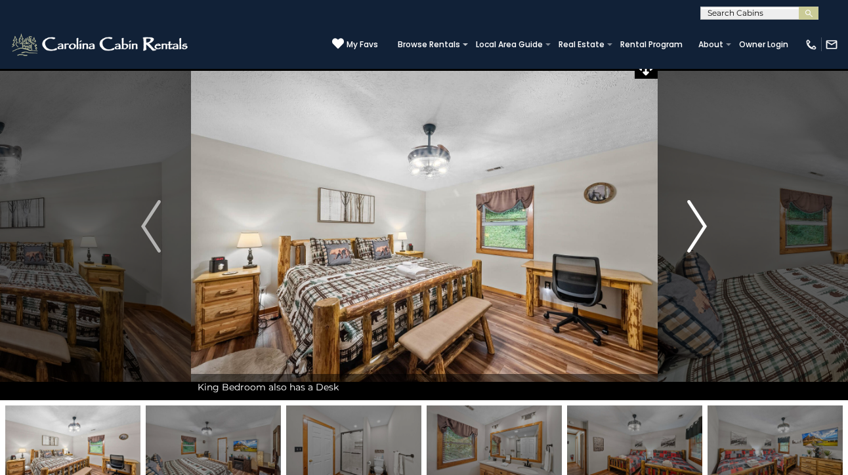
click at [702, 232] on img "Next" at bounding box center [697, 226] width 20 height 52
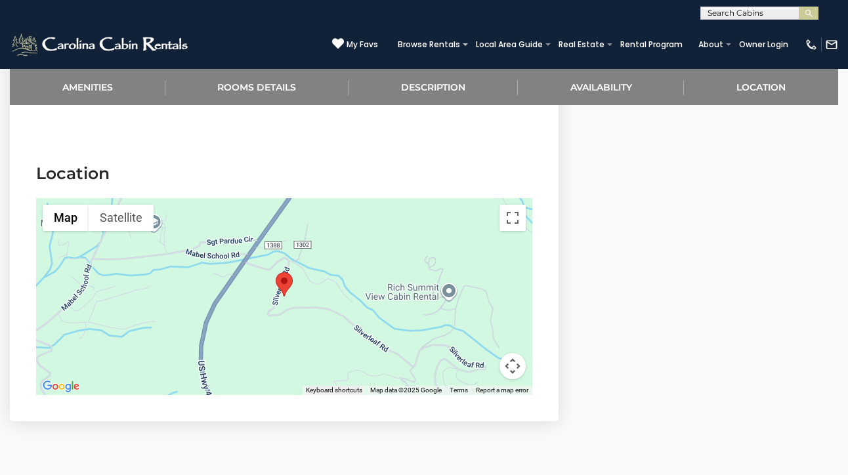
scroll to position [2374, 0]
